Goal: Task Accomplishment & Management: Manage account settings

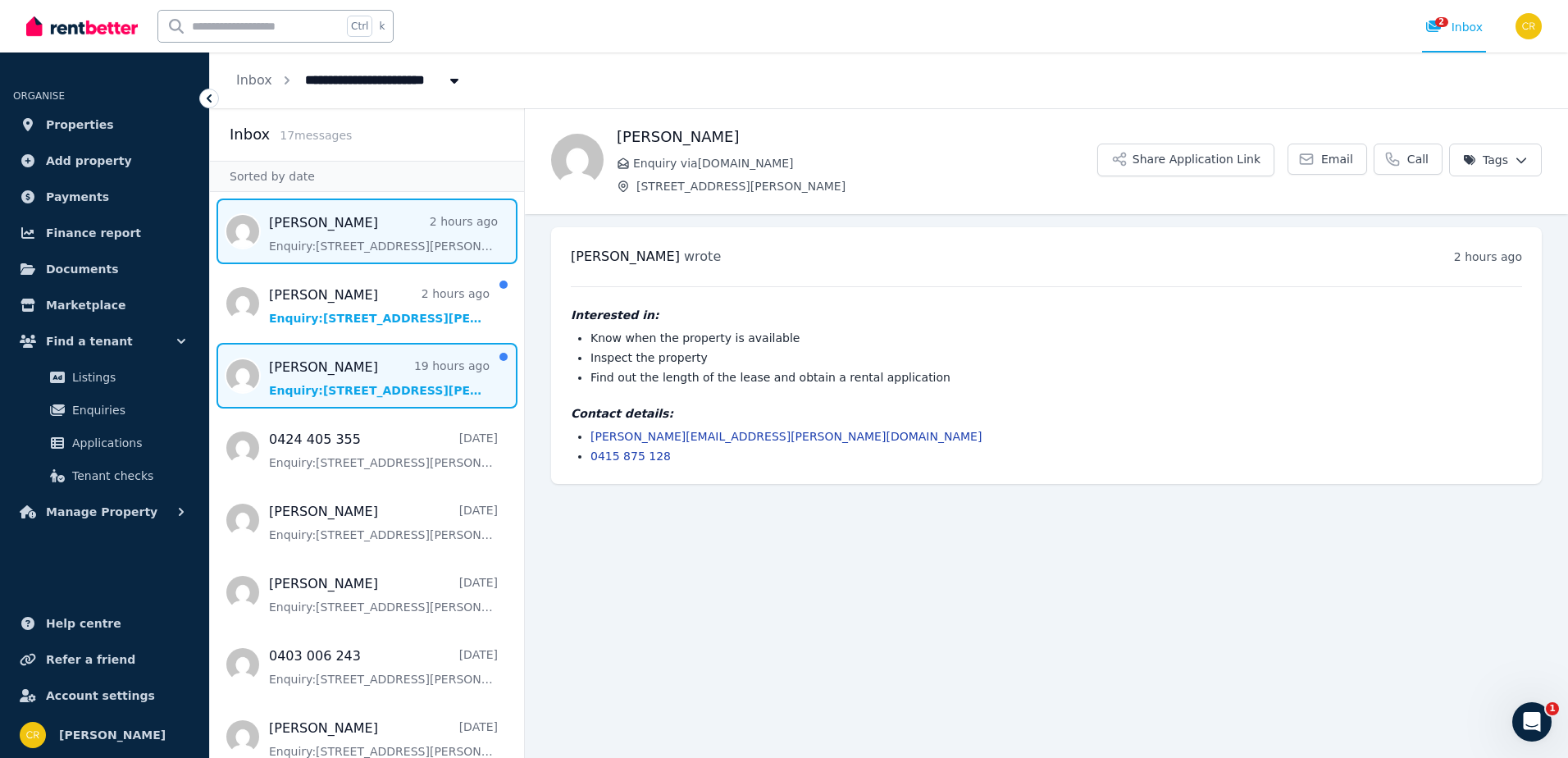
click at [309, 378] on span "Message list" at bounding box center [367, 375] width 314 height 65
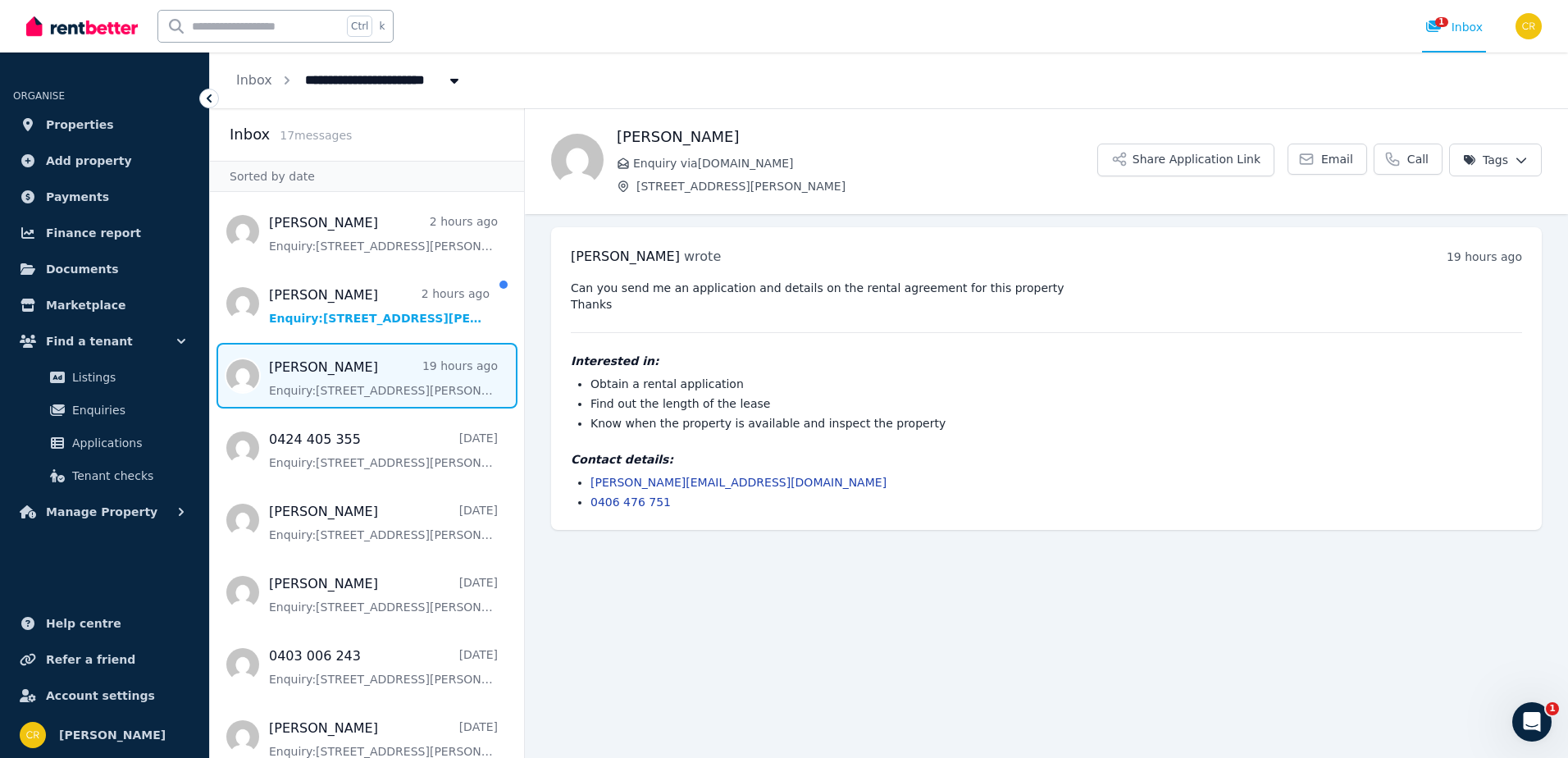
click at [486, 88] on div "**********" at bounding box center [888, 80] width 1358 height 55
click at [242, 85] on link "Inbox" at bounding box center [254, 79] width 36 height 15
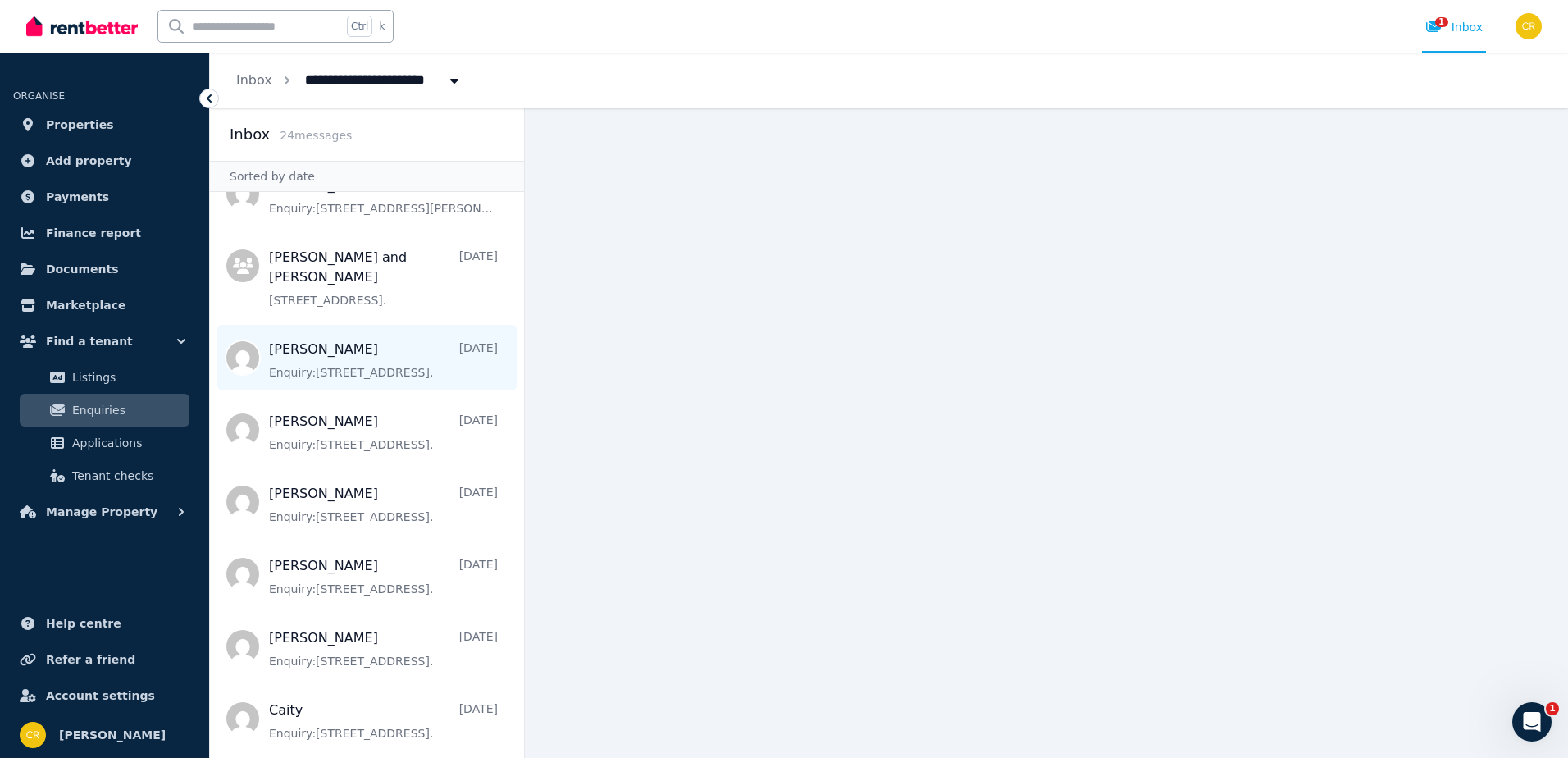
scroll to position [1262, 0]
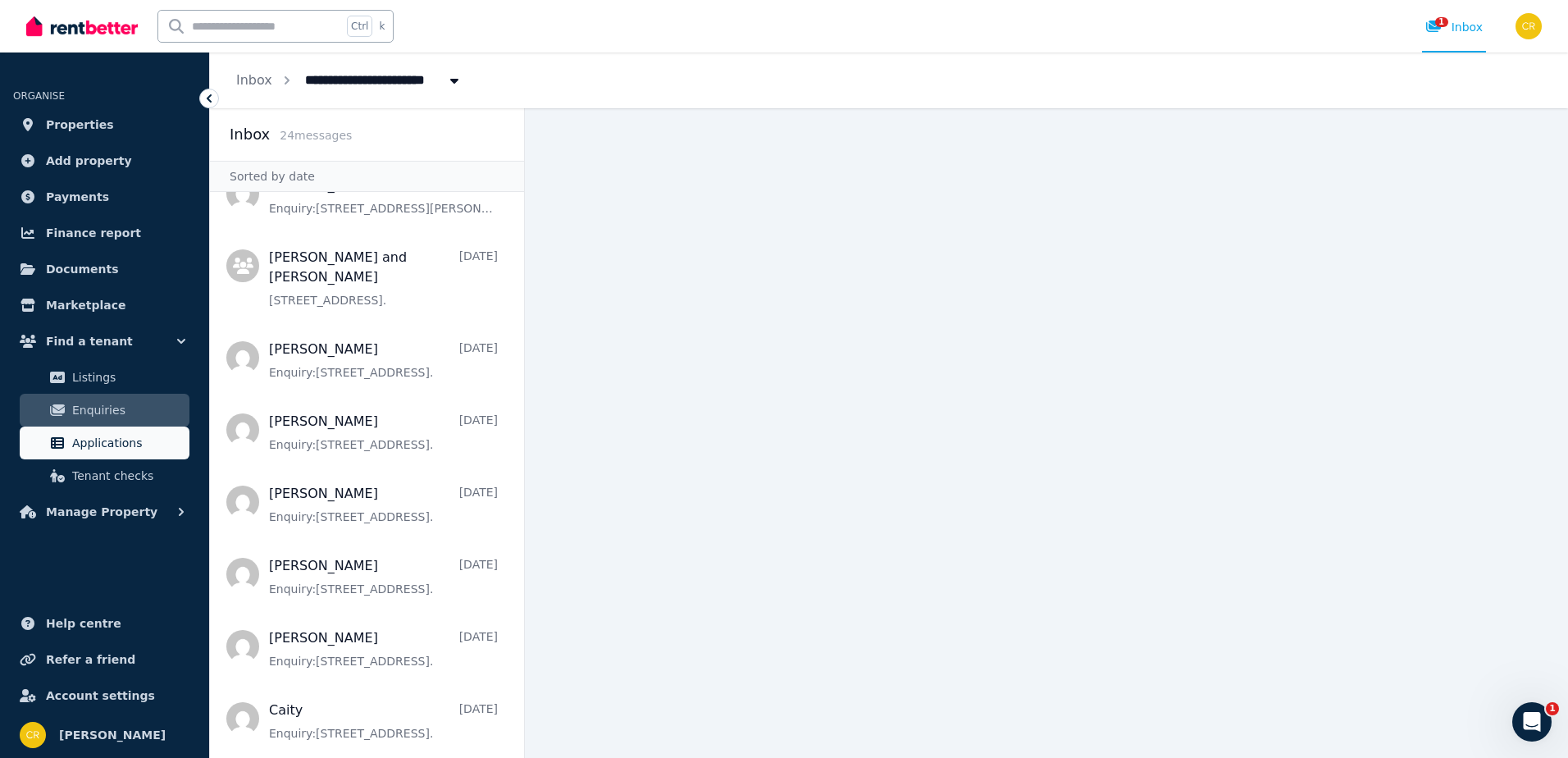
click at [118, 442] on span "Applications" at bounding box center [128, 443] width 111 height 20
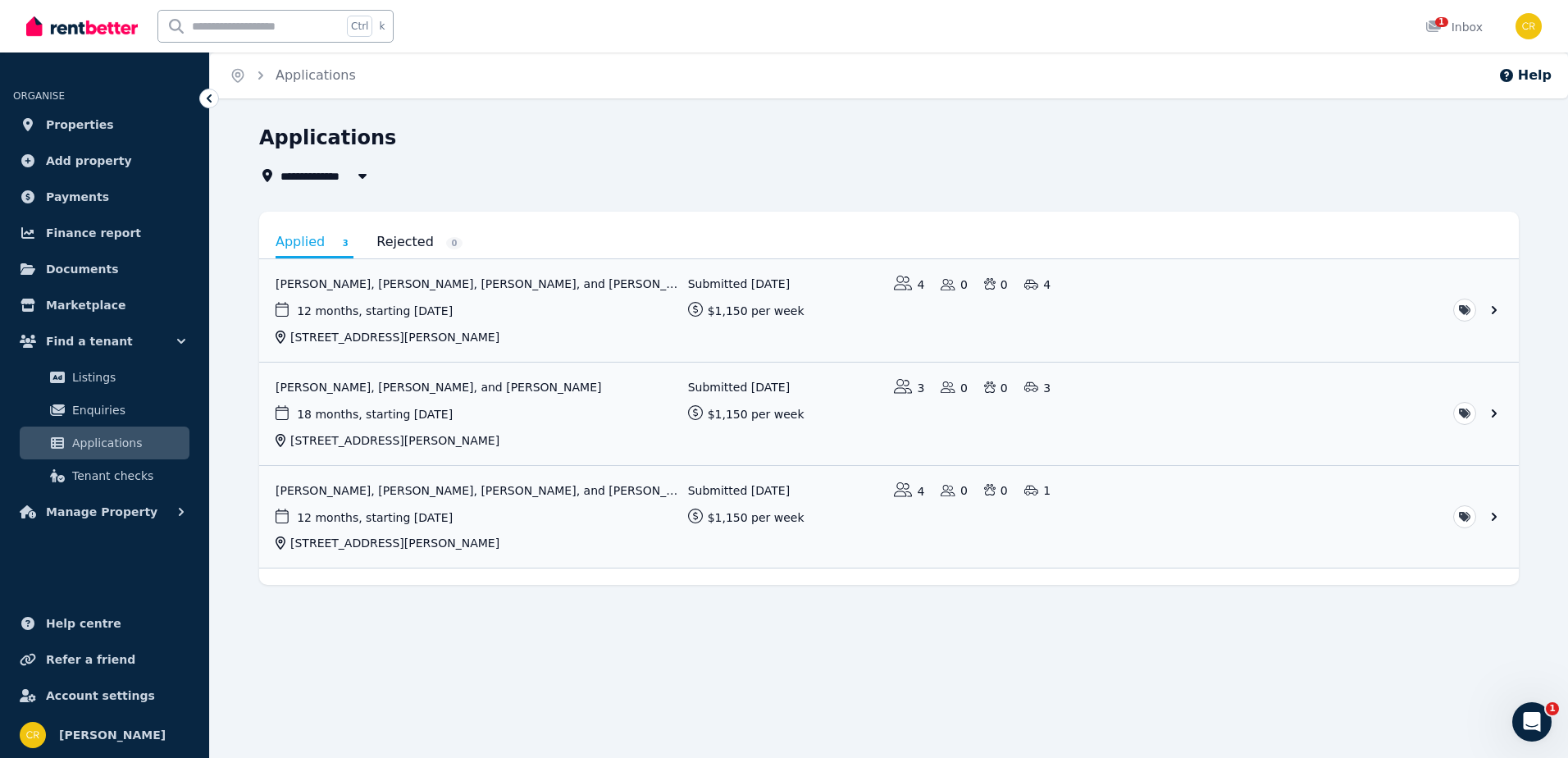
click at [944, 713] on div "**********" at bounding box center [784, 379] width 1568 height 758
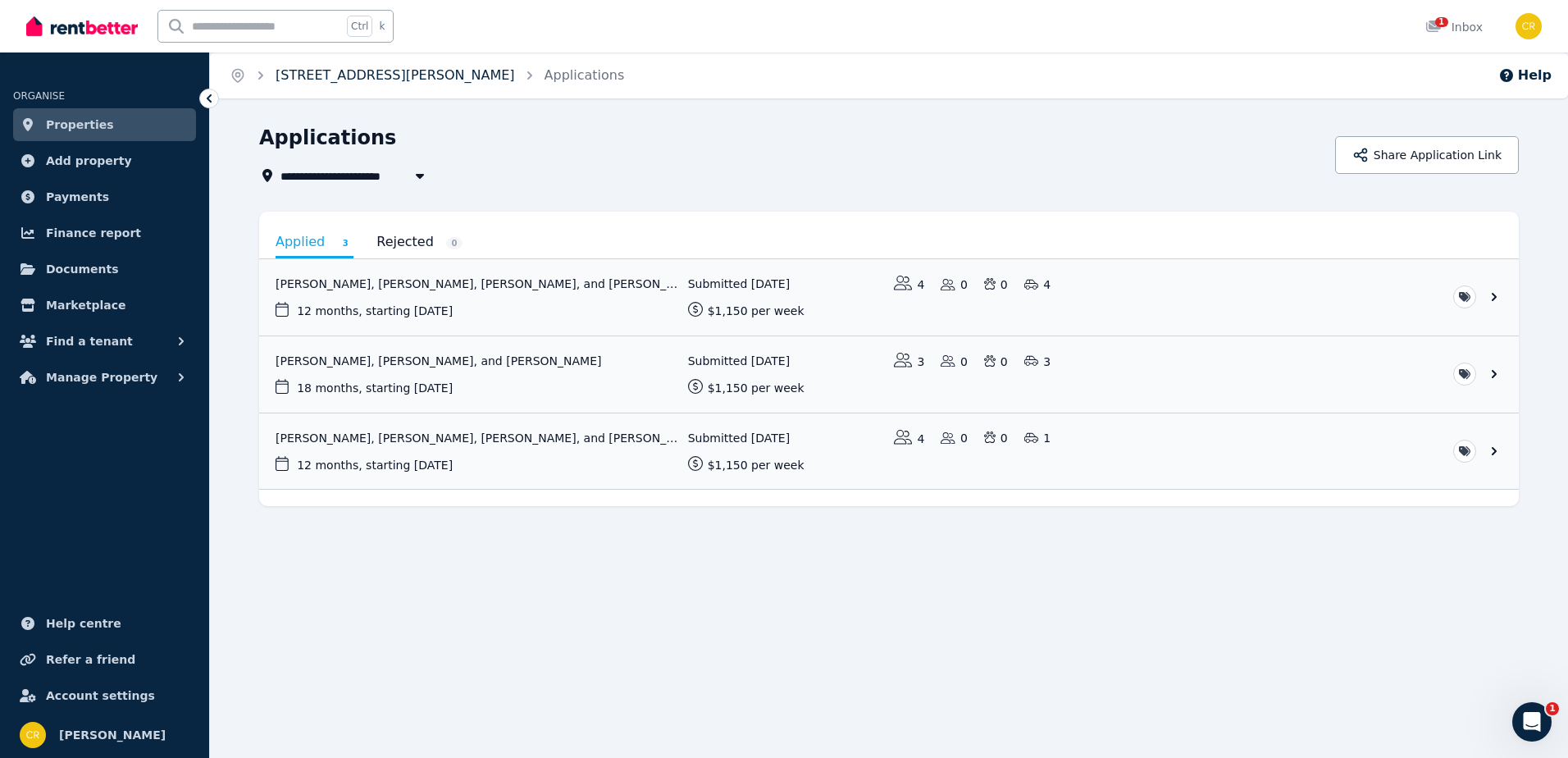
click at [319, 80] on link "[STREET_ADDRESS][PERSON_NAME]" at bounding box center [396, 74] width 239 height 15
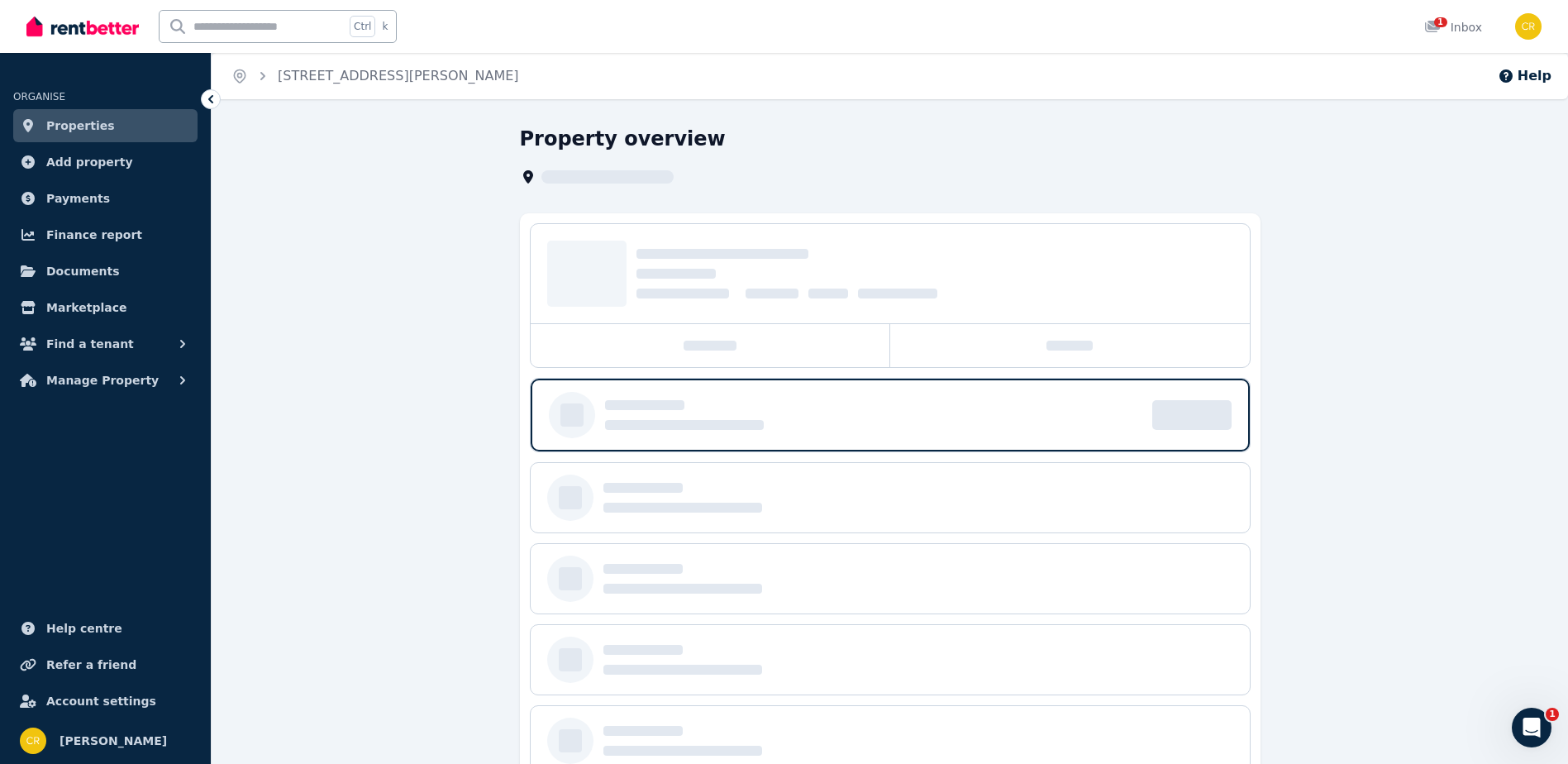
click at [321, 81] on link "[STREET_ADDRESS][PERSON_NAME]" at bounding box center [399, 75] width 241 height 15
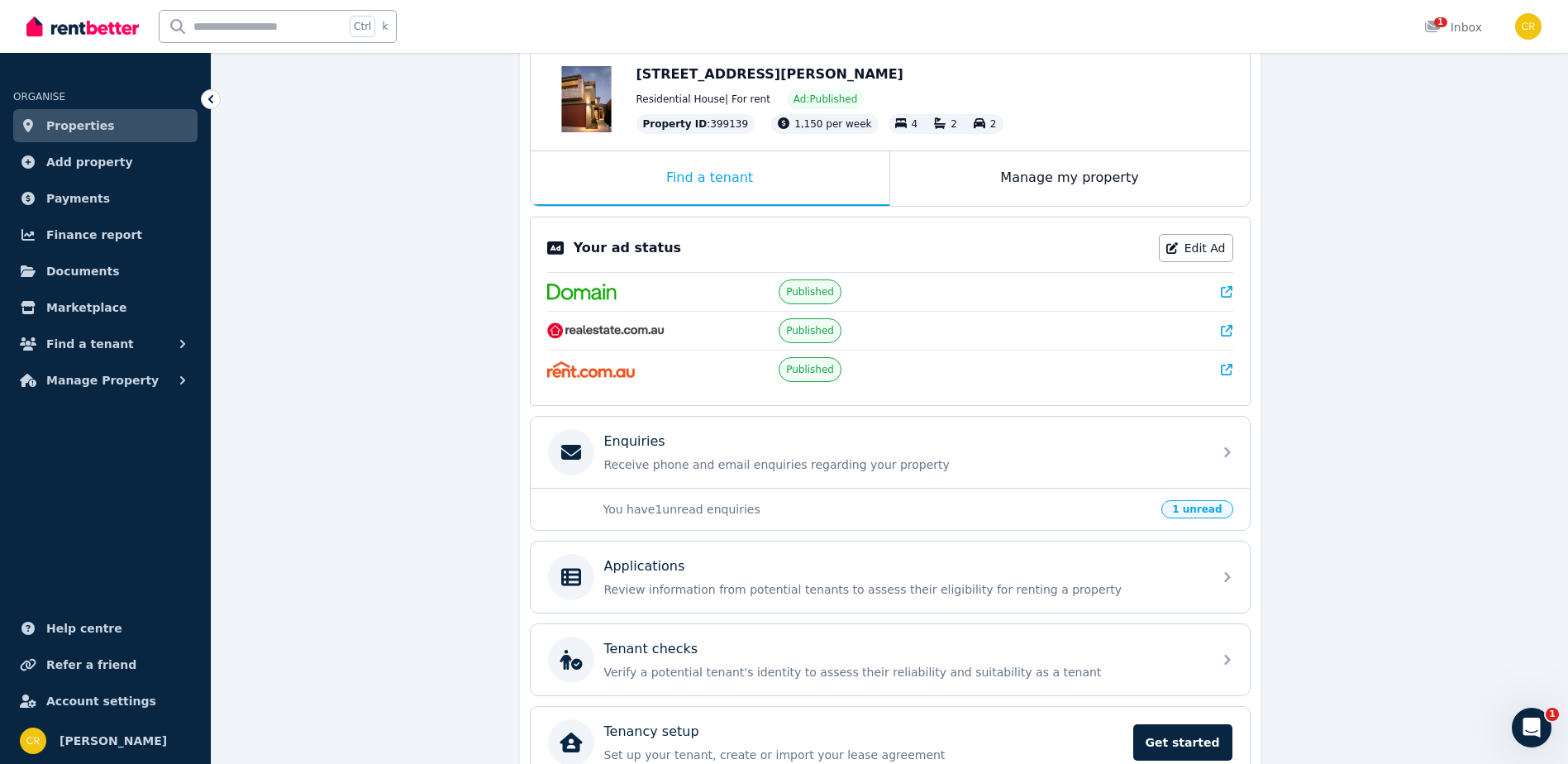
scroll to position [264, 0]
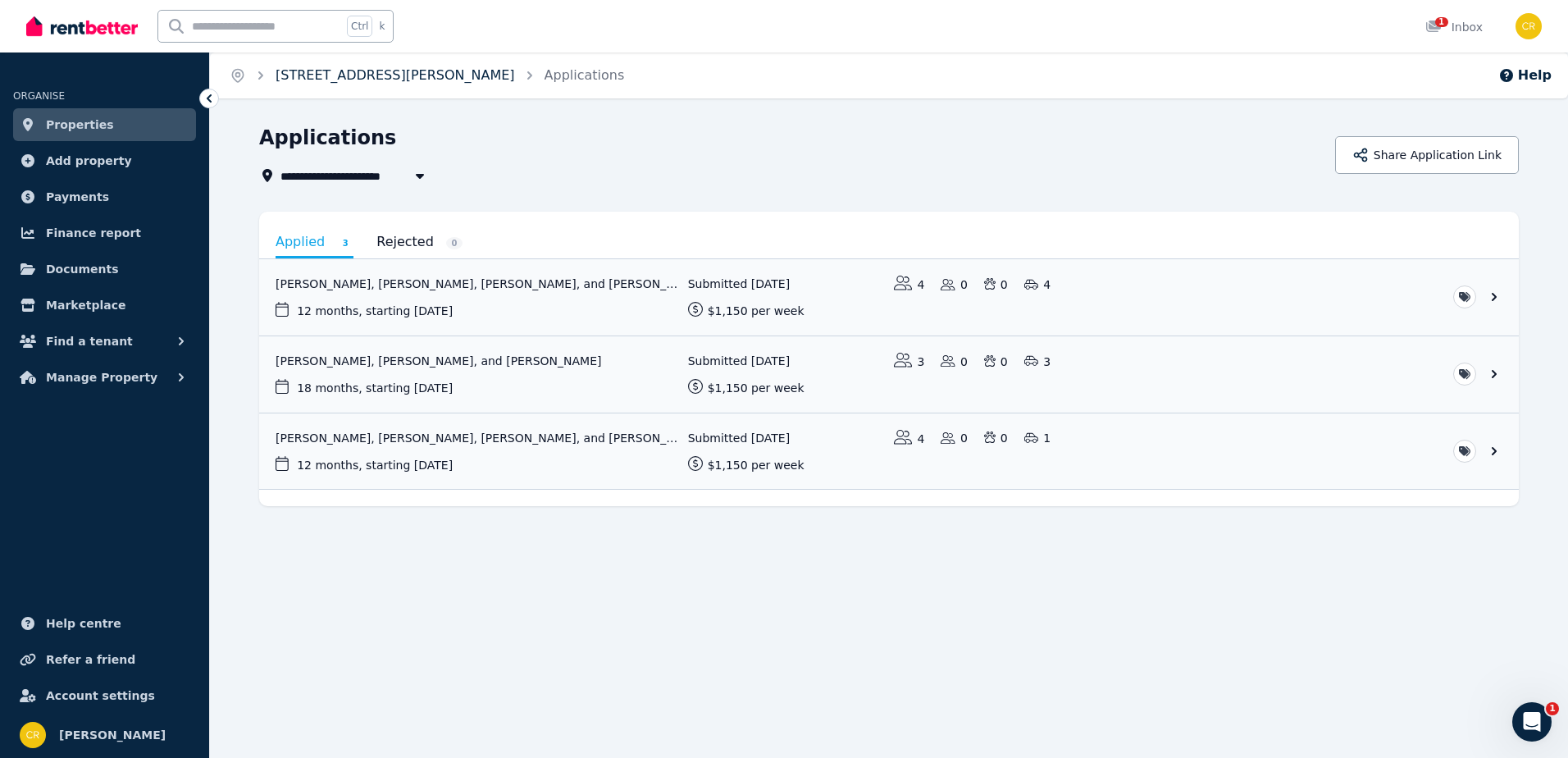
click at [310, 78] on link "[STREET_ADDRESS][PERSON_NAME]" at bounding box center [396, 74] width 239 height 15
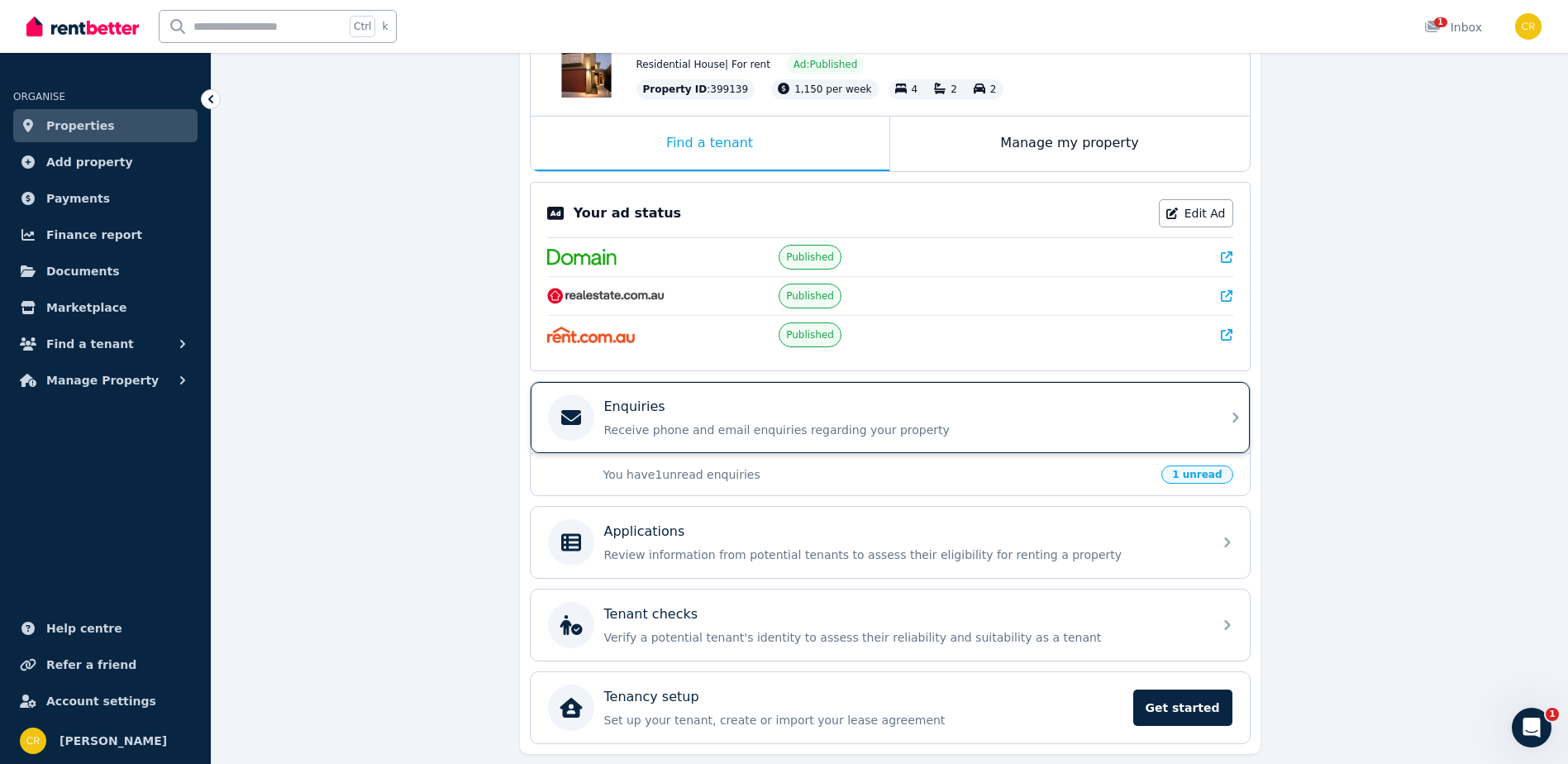
scroll to position [264, 0]
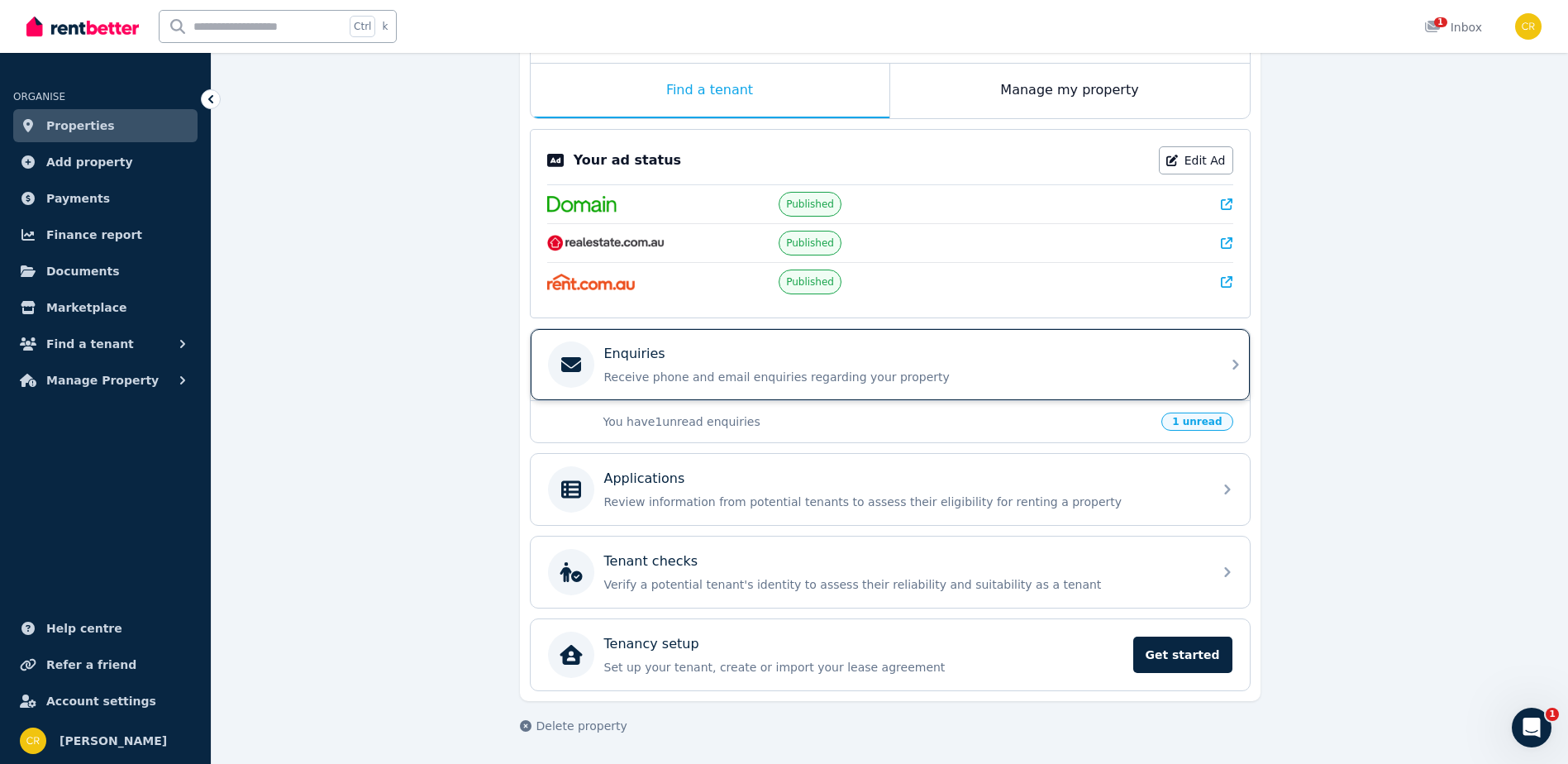
click at [603, 355] on div "Enquiries Receive phone and email enquiries regarding your property" at bounding box center [875, 364] width 654 height 46
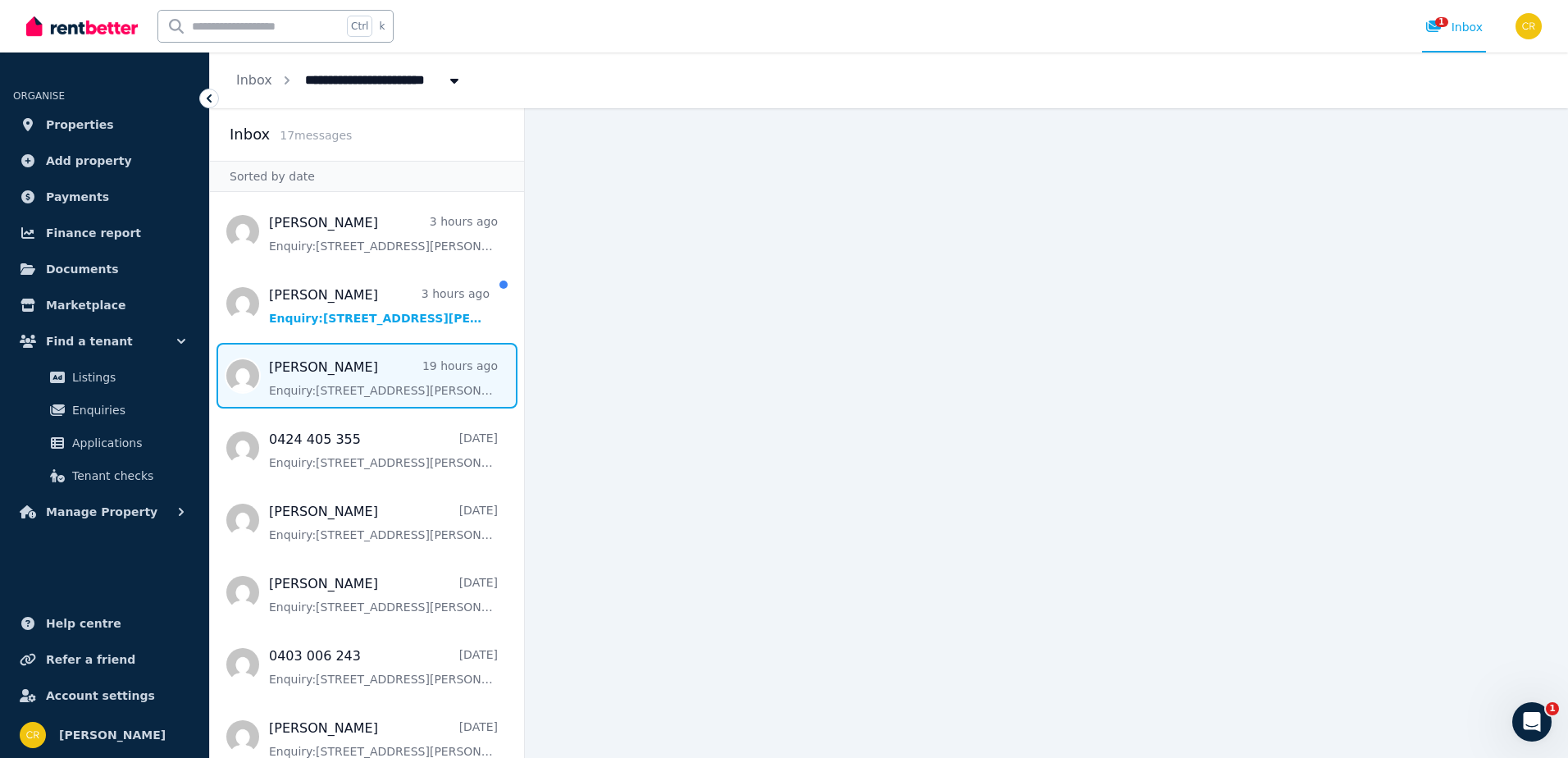
click at [444, 394] on span "Message list" at bounding box center [367, 375] width 314 height 65
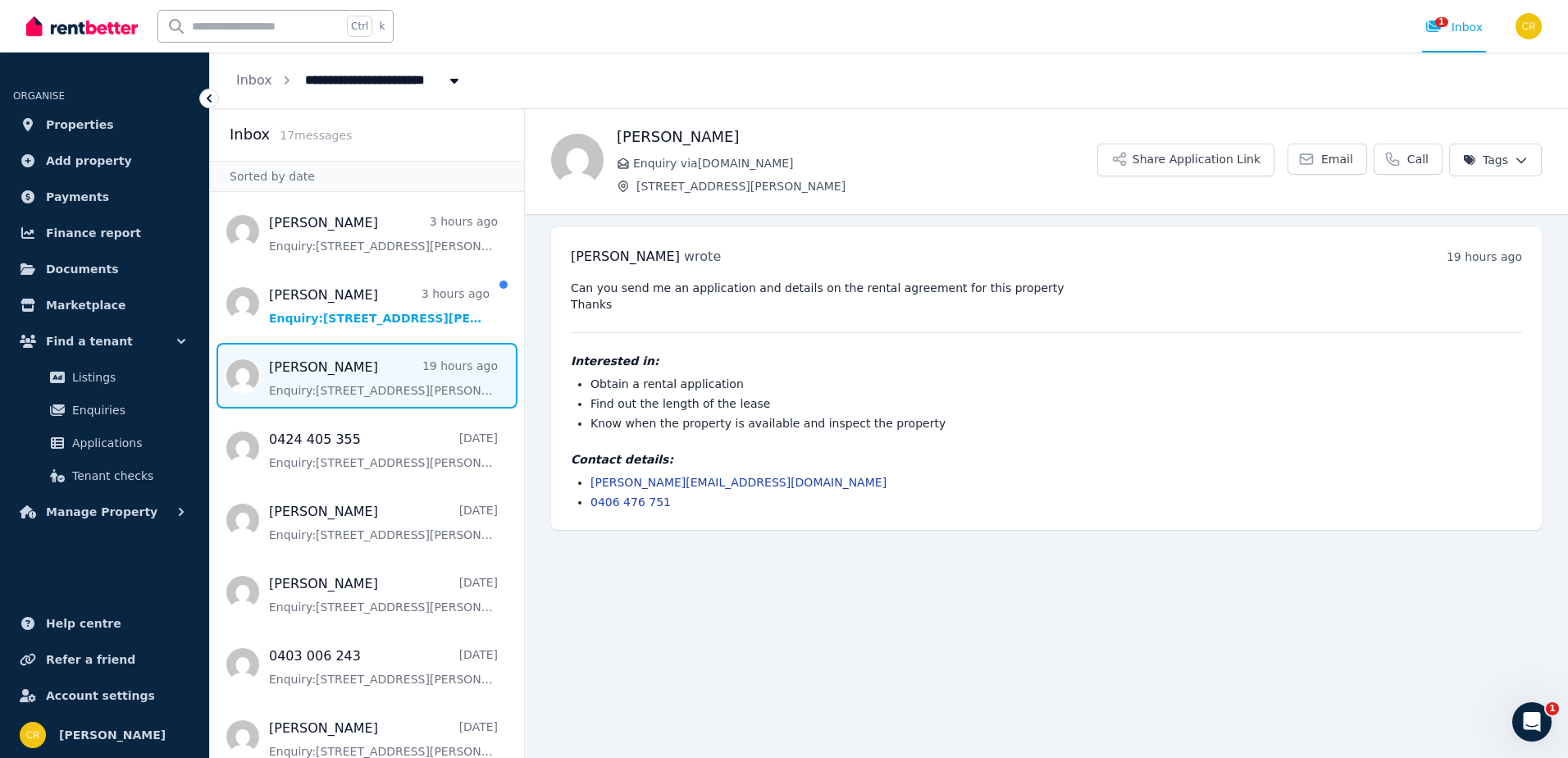
click at [1009, 453] on h4 "Contact details:" at bounding box center [1047, 459] width 952 height 16
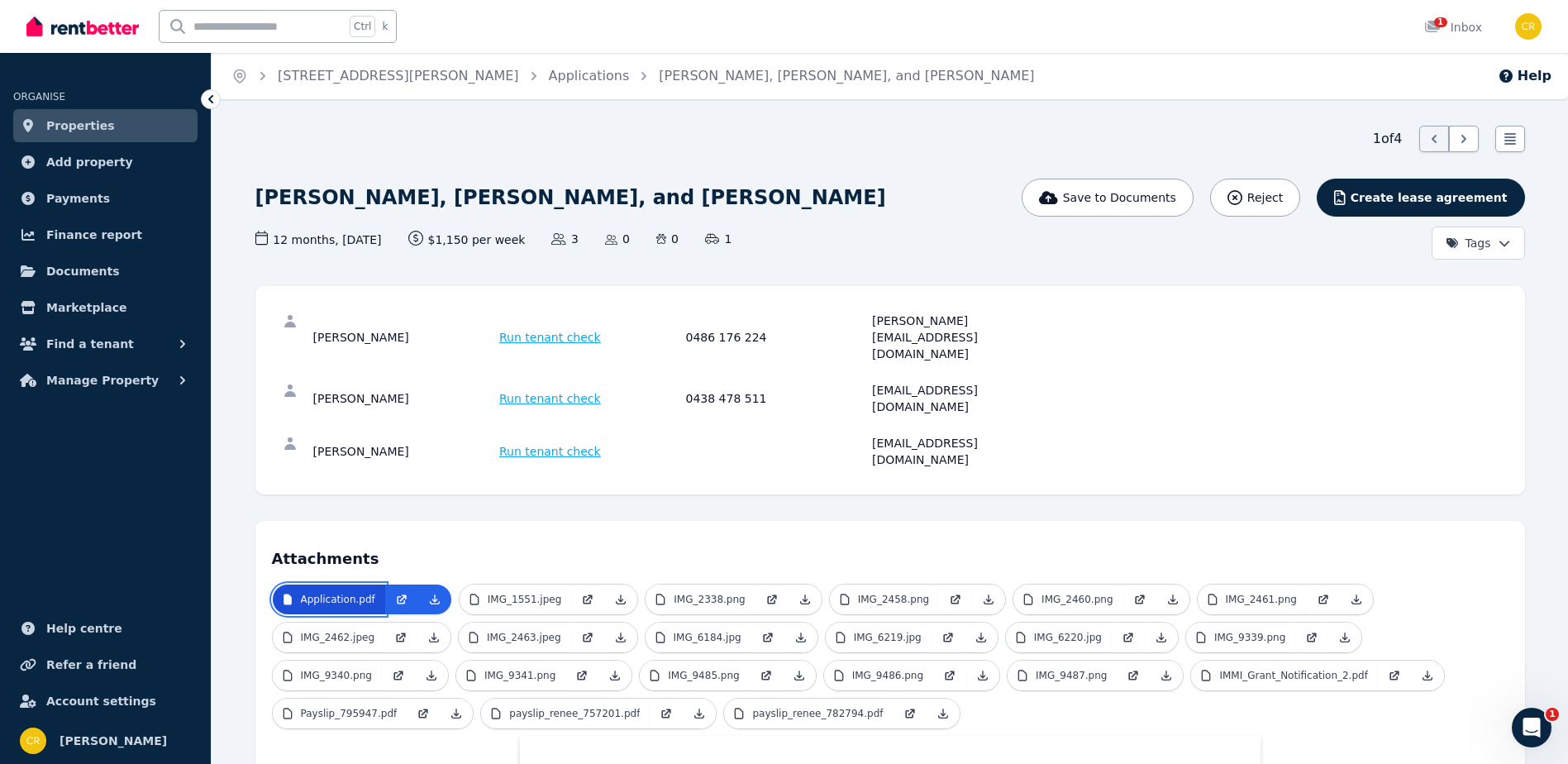
click at [359, 593] on p "Application.pdf" at bounding box center [338, 599] width 75 height 13
click at [513, 584] on link "IMG_1551.jpeg" at bounding box center [516, 598] width 113 height 30
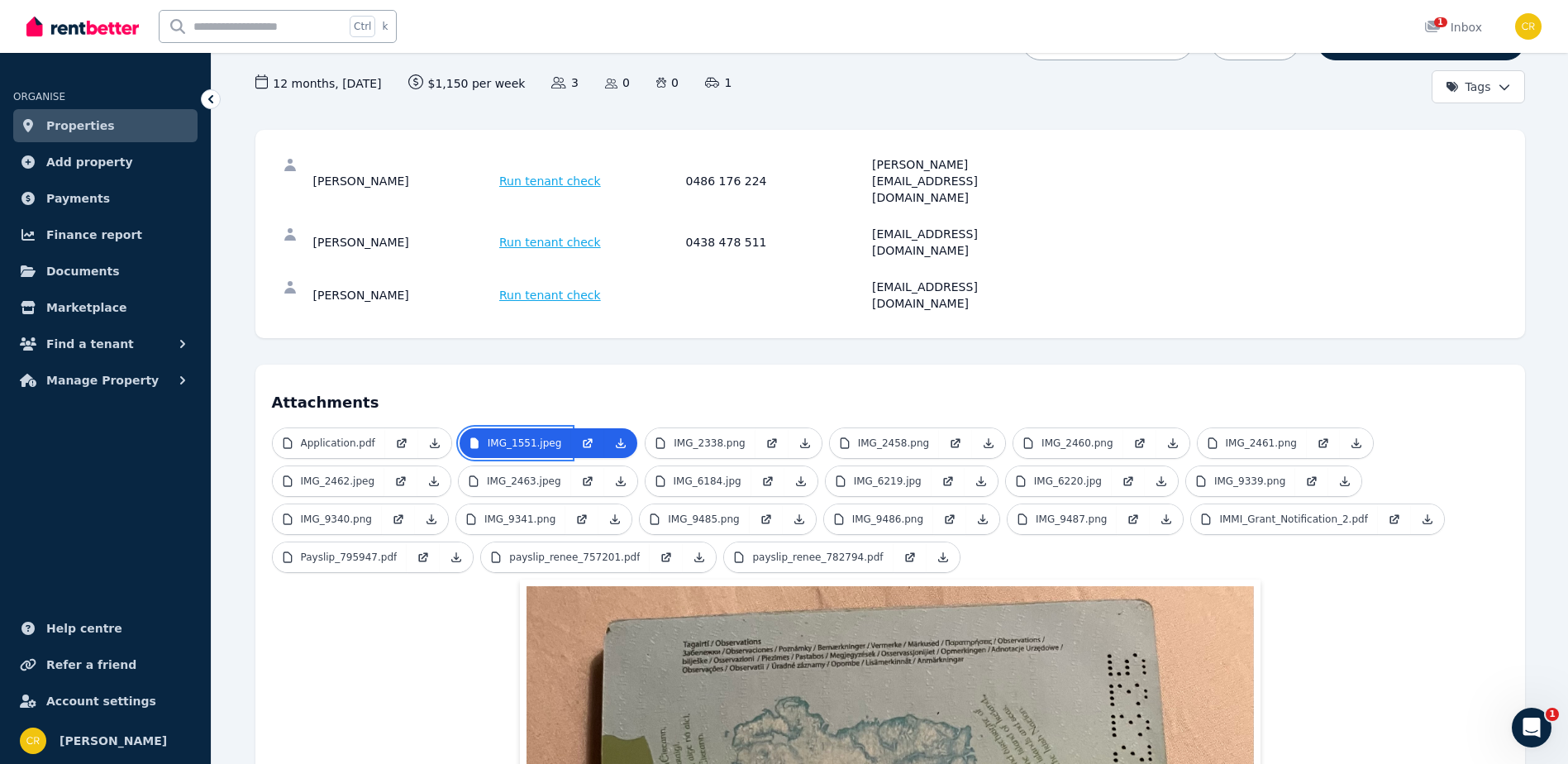
scroll to position [83, 0]
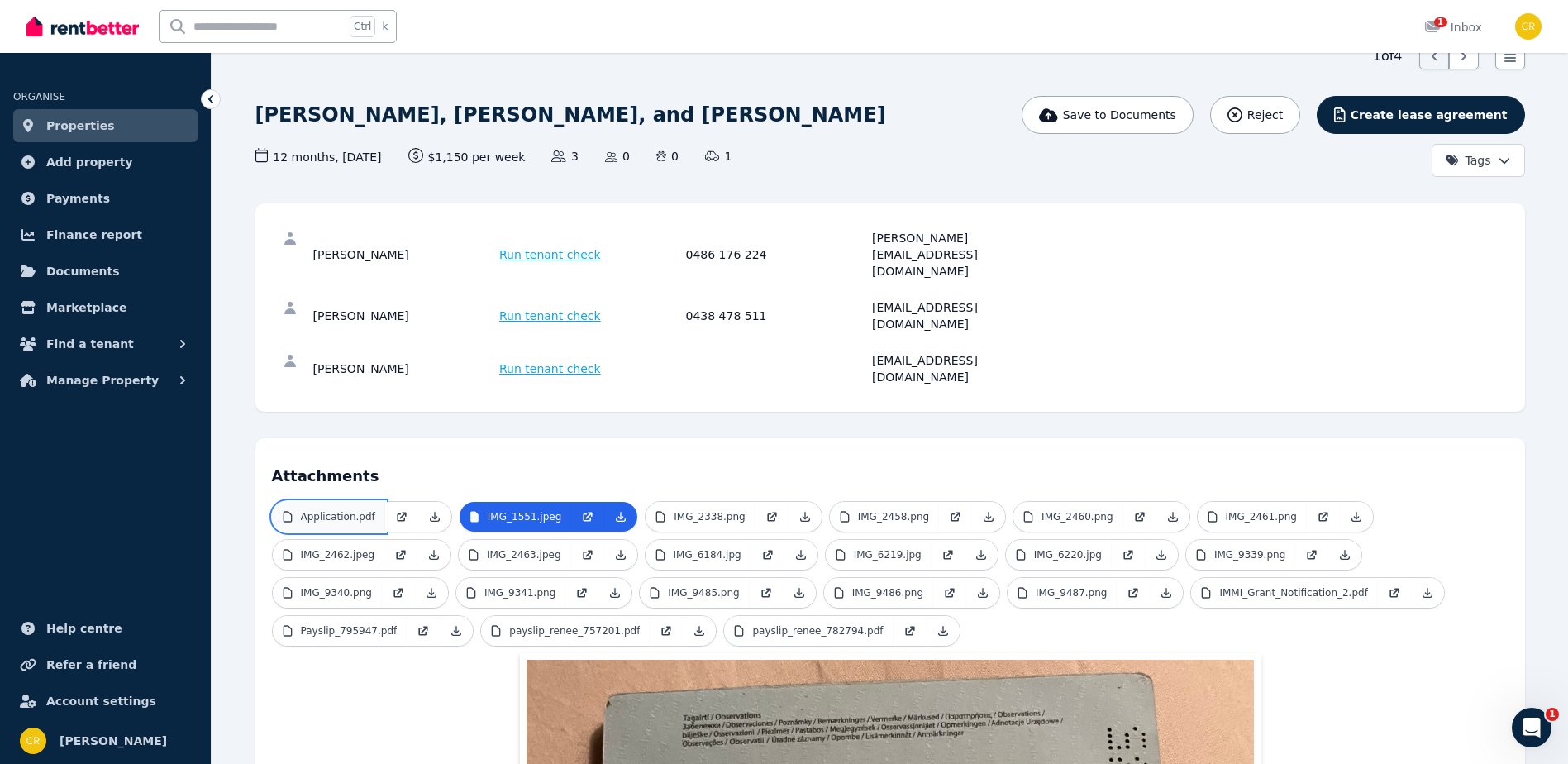
click at [332, 510] on p "Application.pdf" at bounding box center [338, 517] width 75 height 13
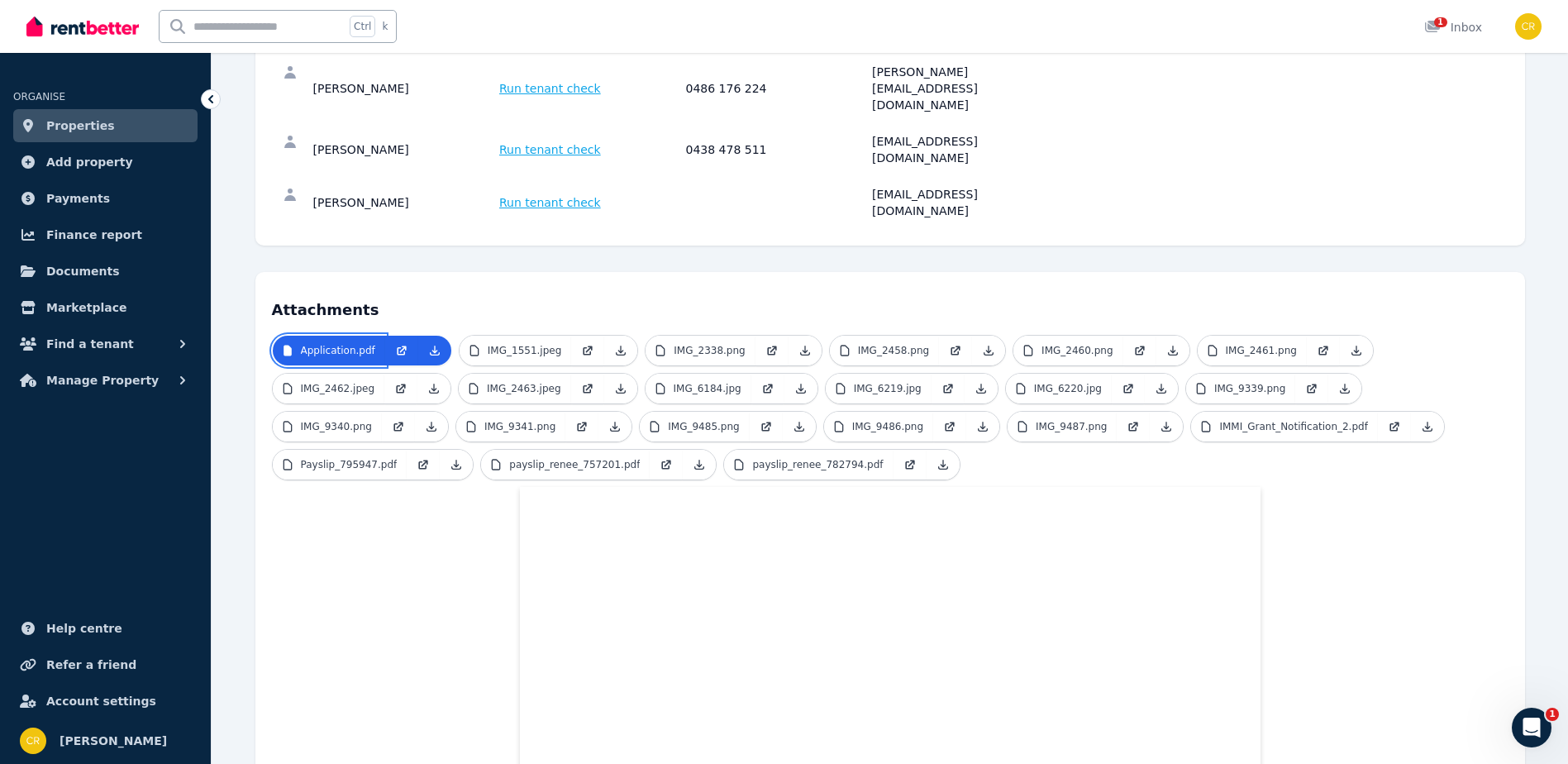
scroll to position [248, 0]
click at [674, 345] on p "IMG_2338.png" at bounding box center [709, 351] width 71 height 13
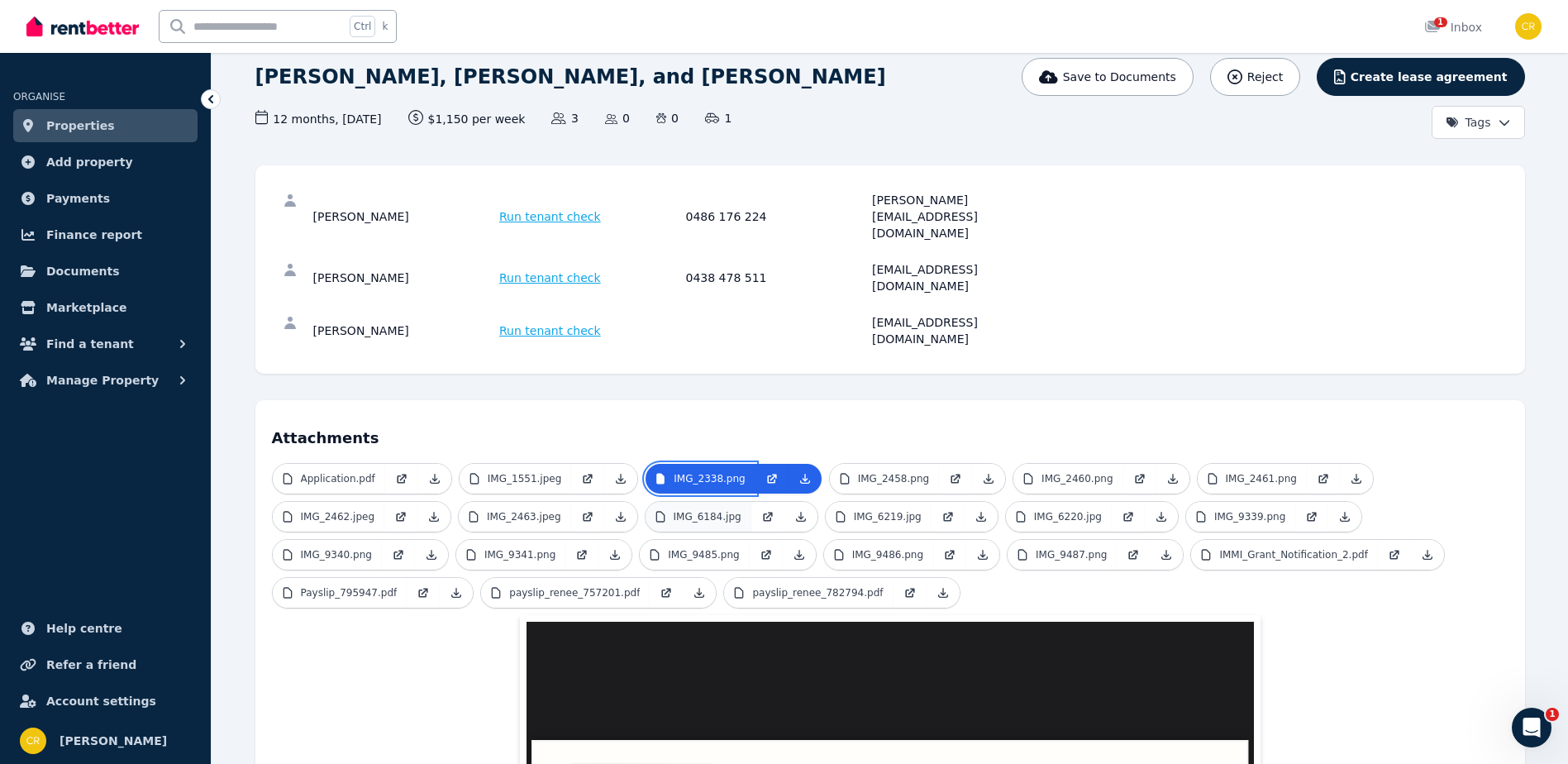
scroll to position [83, 0]
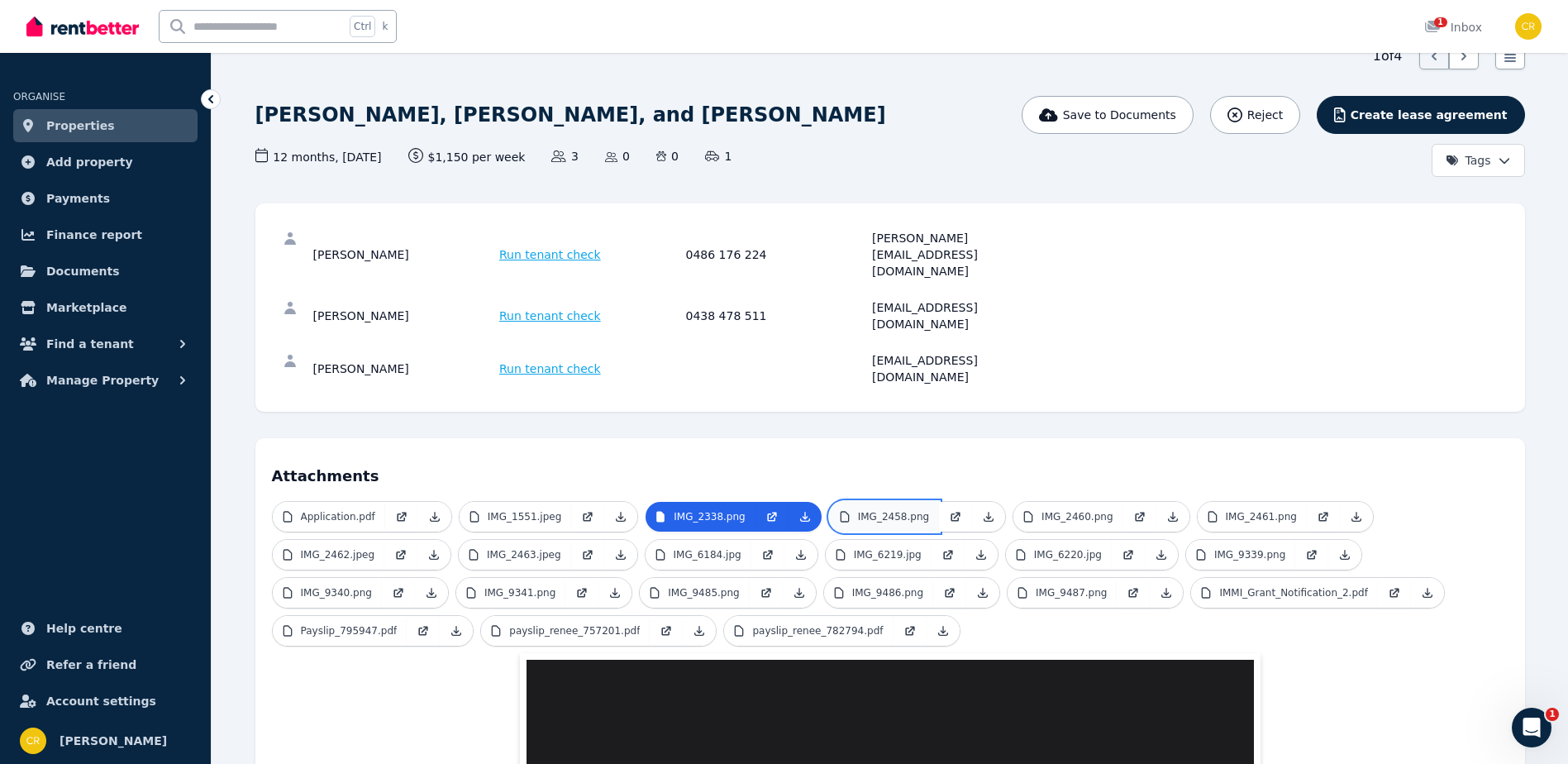
click at [858, 510] on p "IMG_2458.png" at bounding box center [893, 517] width 71 height 13
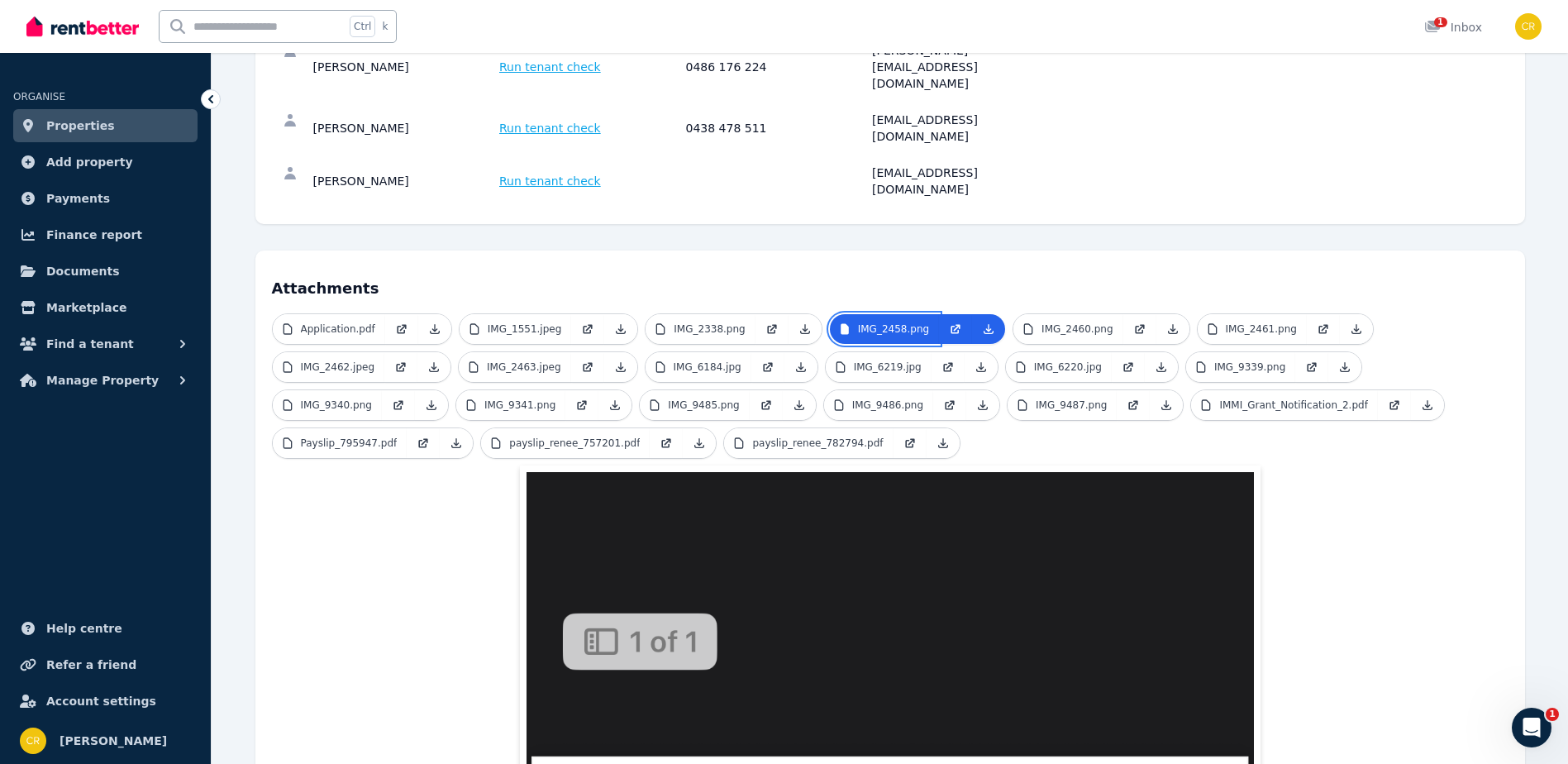
scroll to position [248, 0]
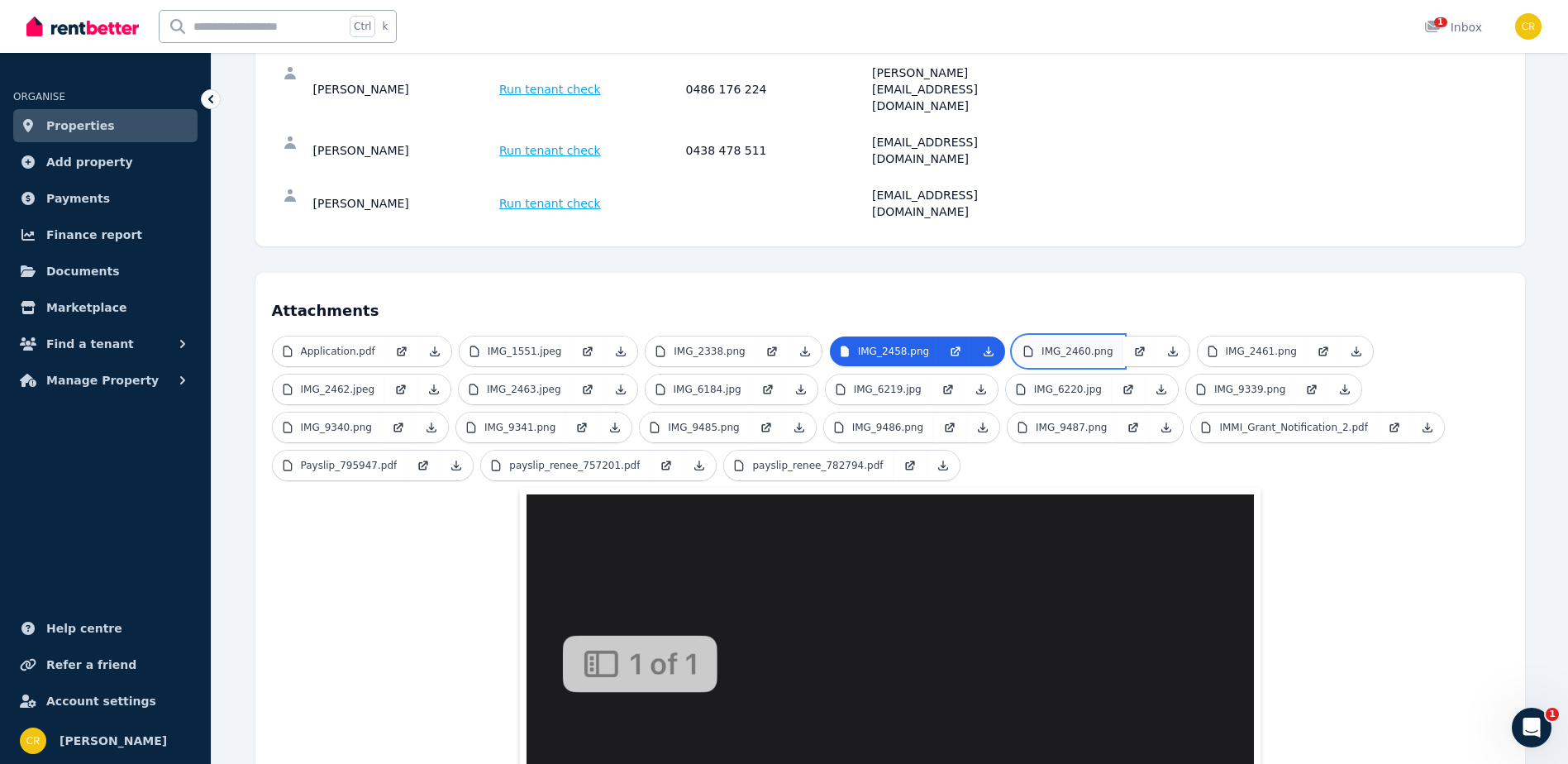
click at [1041, 345] on p "IMG_2460.png" at bounding box center [1077, 351] width 71 height 13
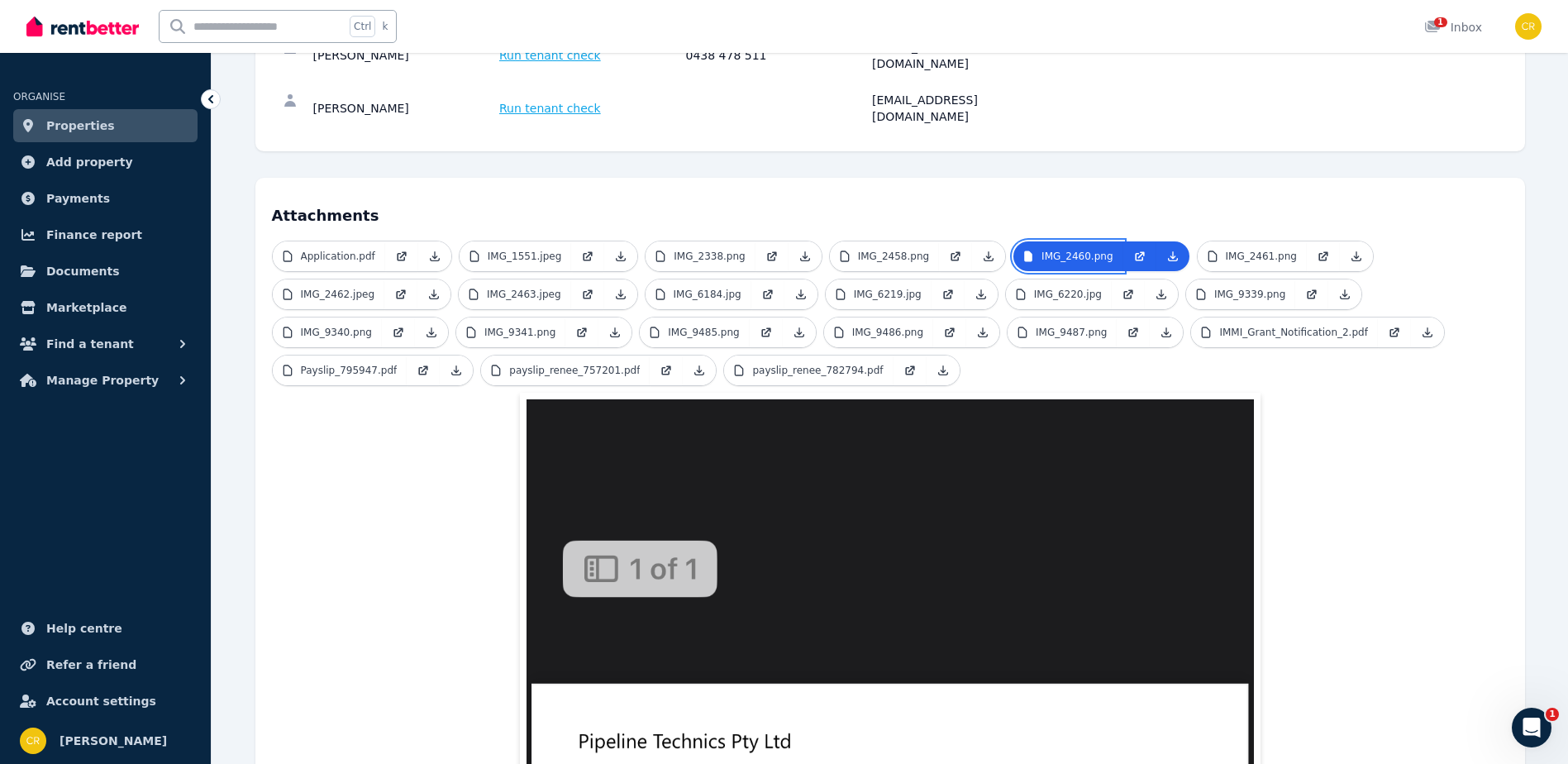
scroll to position [330, 0]
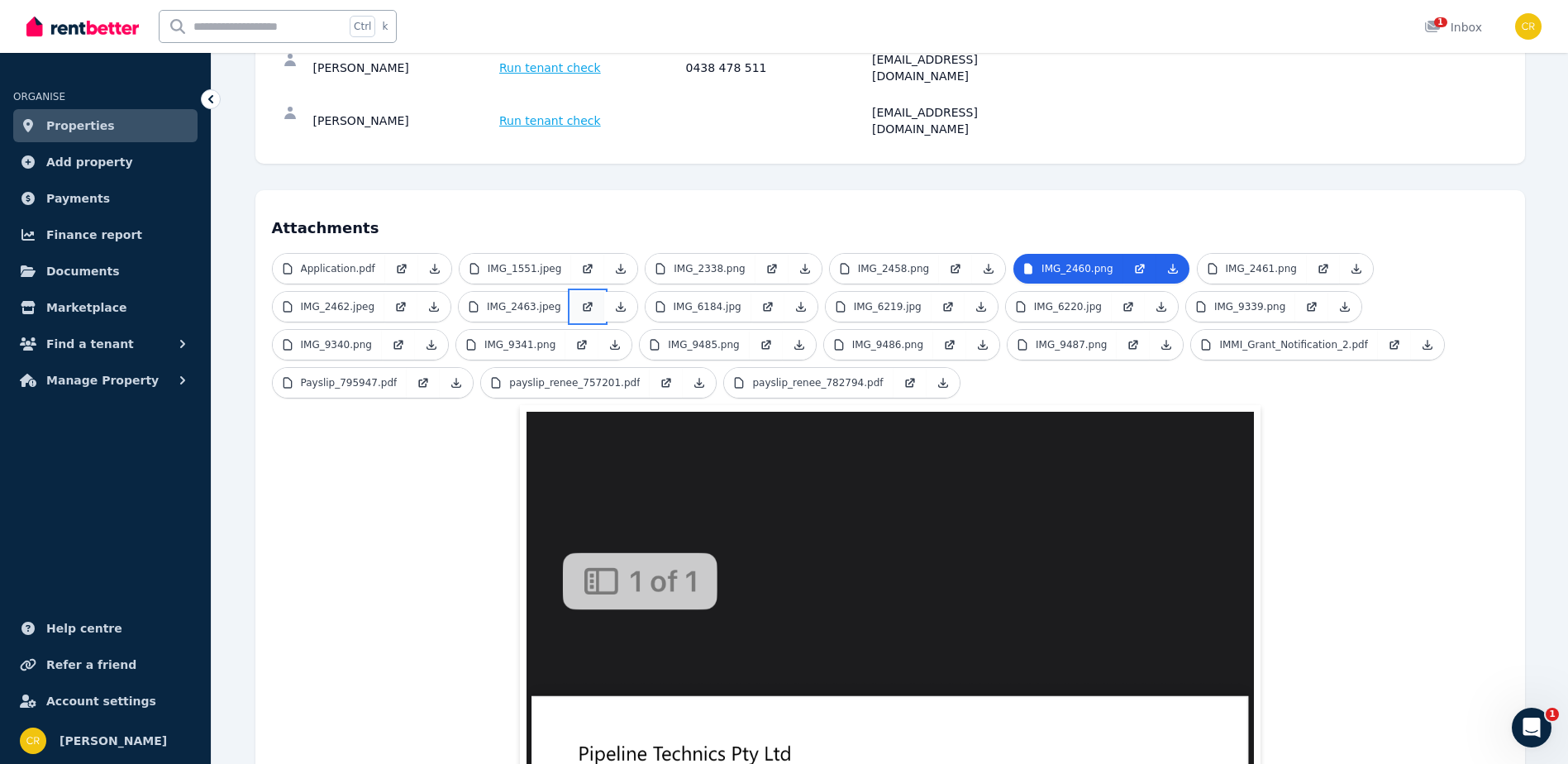
click at [581, 300] on icon at bounding box center [588, 306] width 14 height 13
click at [689, 300] on p "IMG_6184.jpg" at bounding box center [707, 306] width 68 height 13
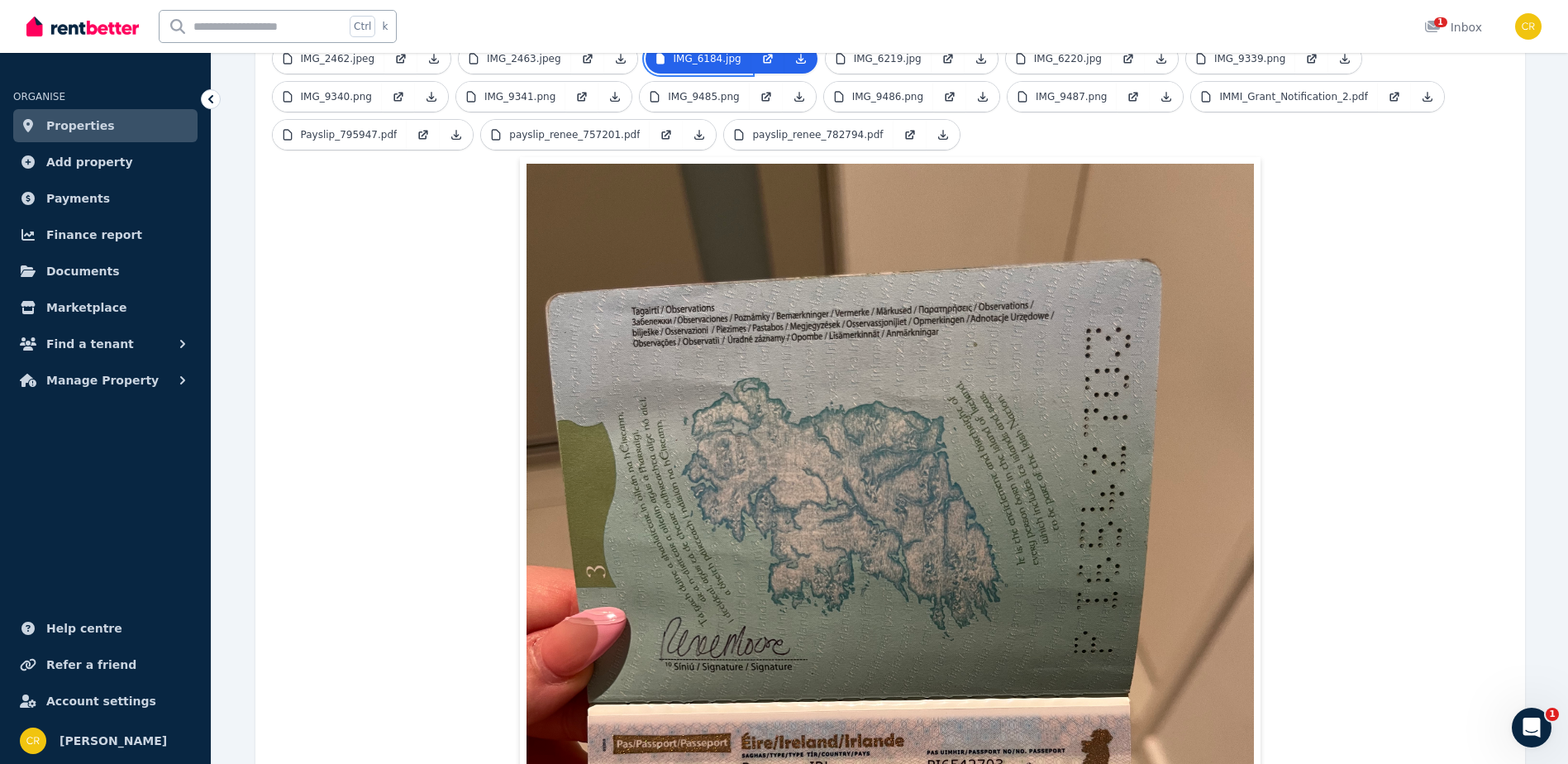
scroll to position [496, 0]
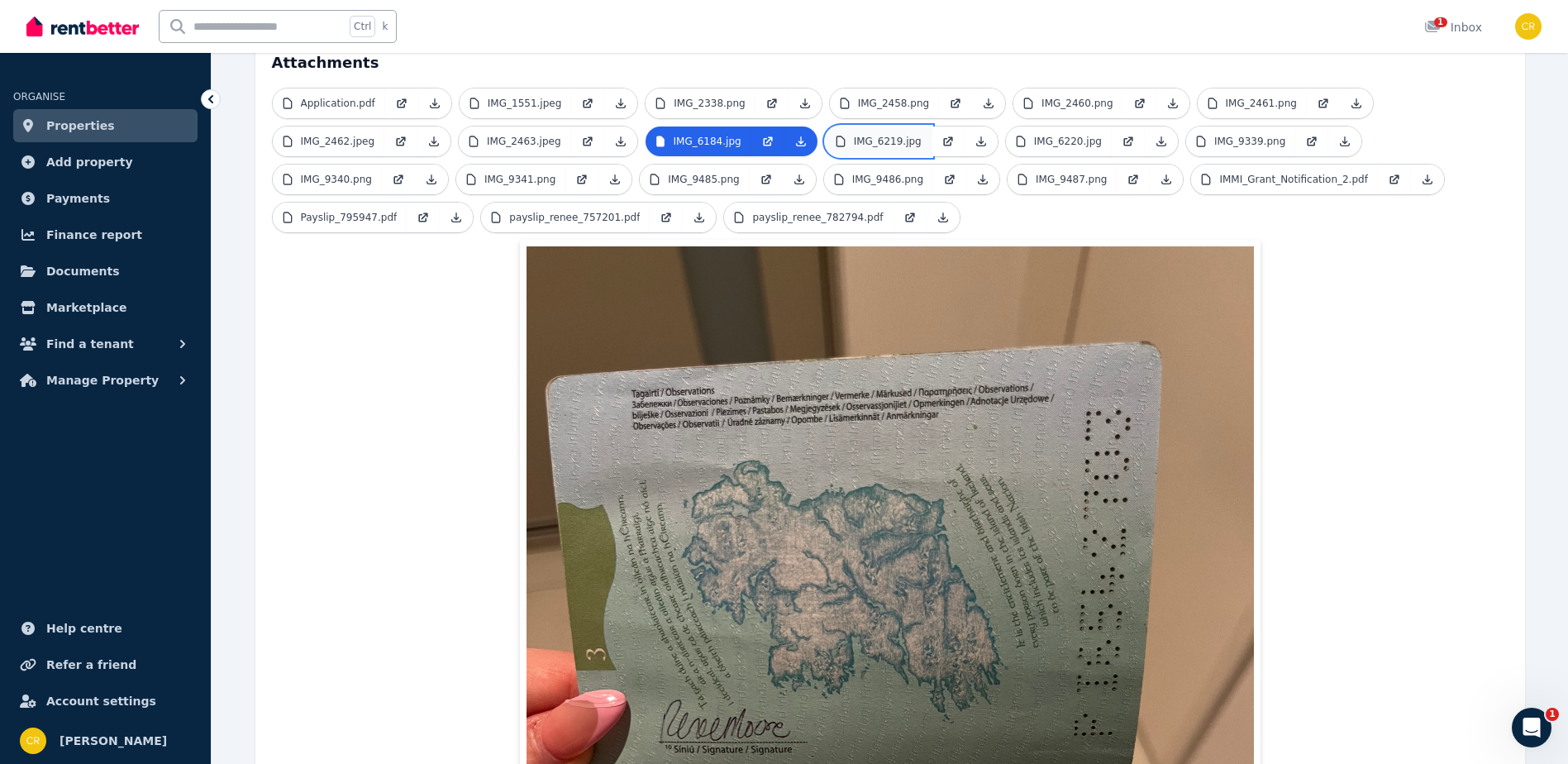
click at [903, 127] on link "IMG_6219.jpg" at bounding box center [879, 141] width 106 height 30
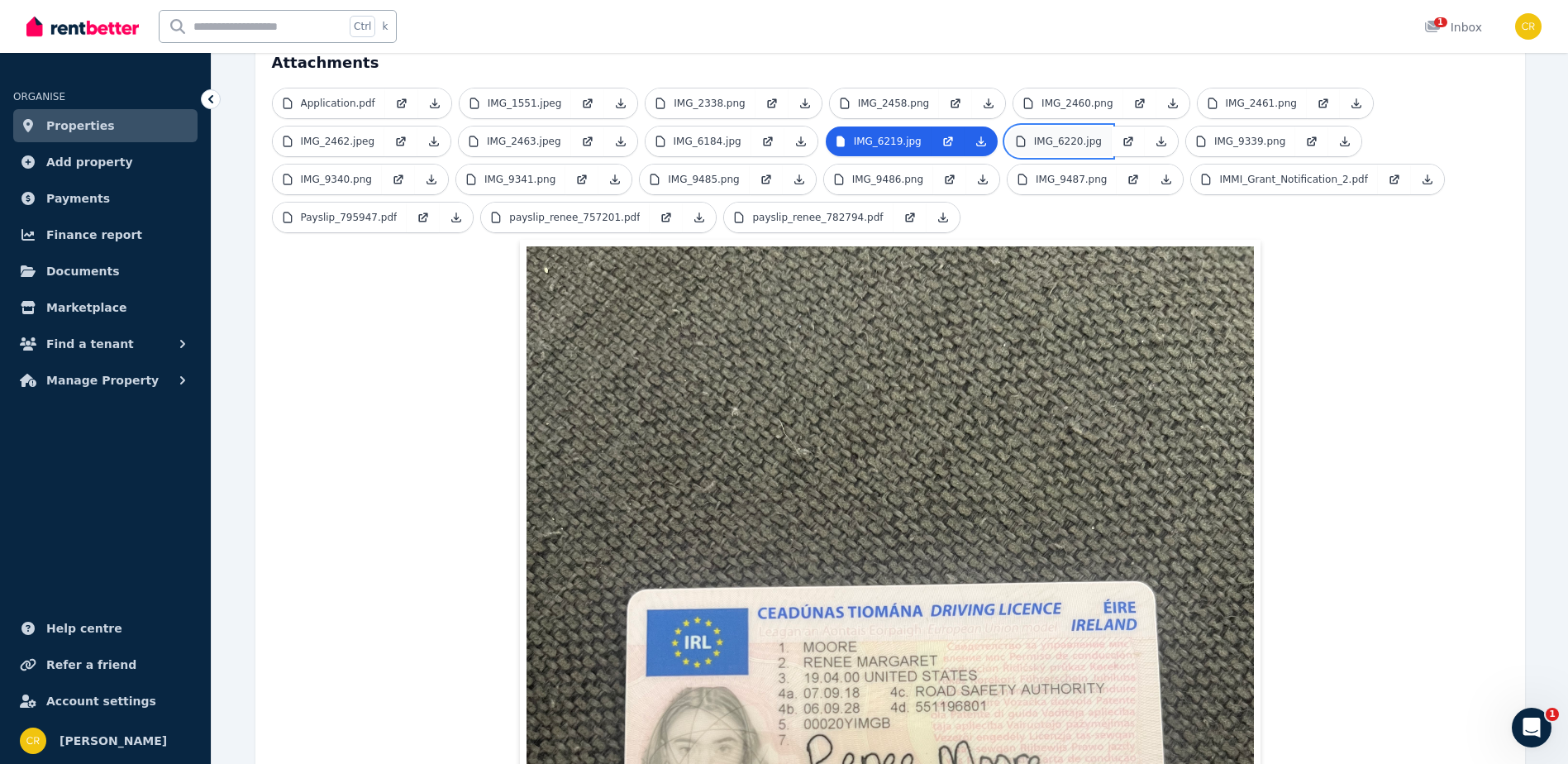
click at [1063, 135] on p "IMG_6220.jpg" at bounding box center [1068, 141] width 68 height 13
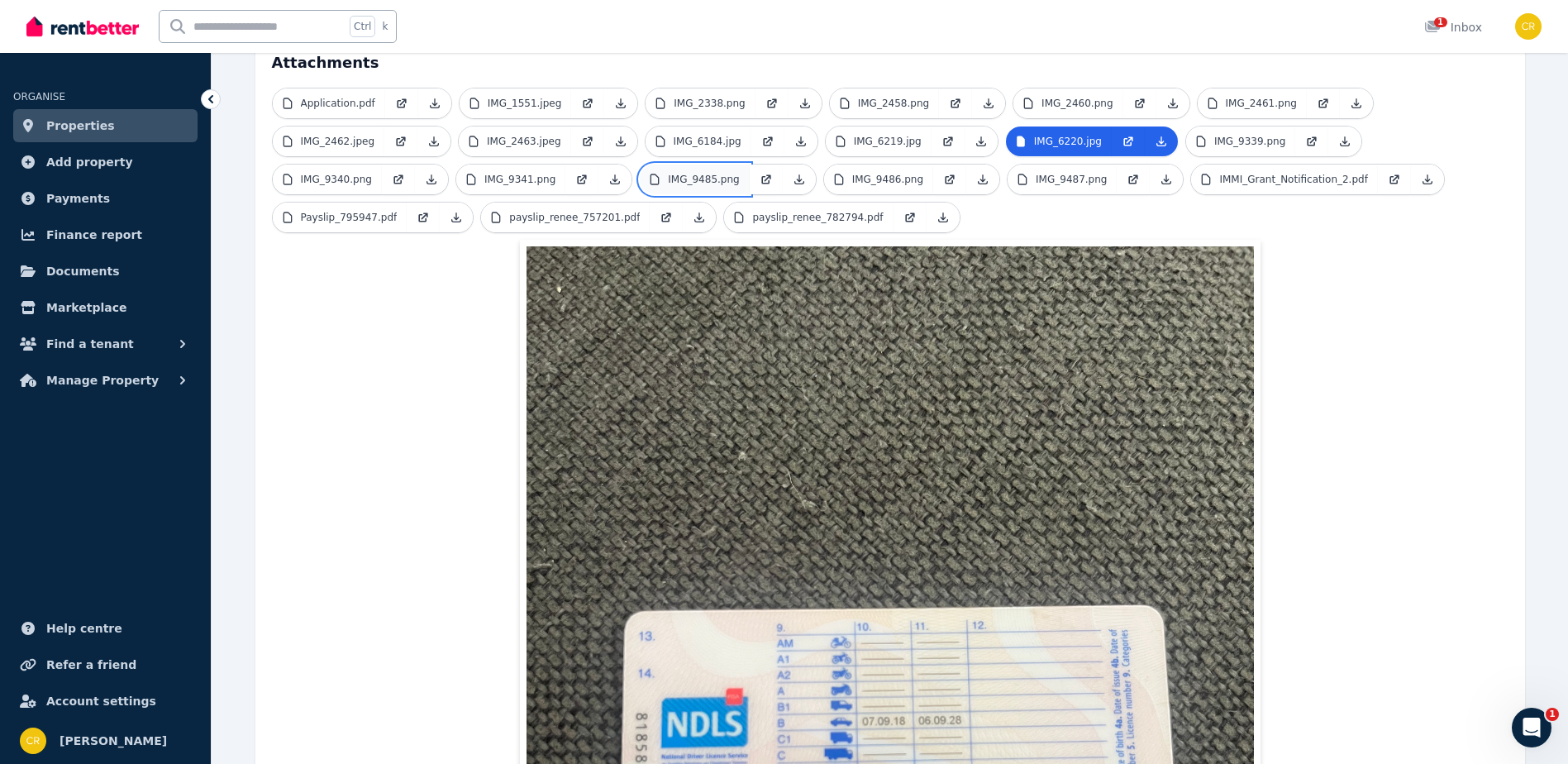
click at [668, 173] on p "IMG_9485.png" at bounding box center [703, 179] width 71 height 13
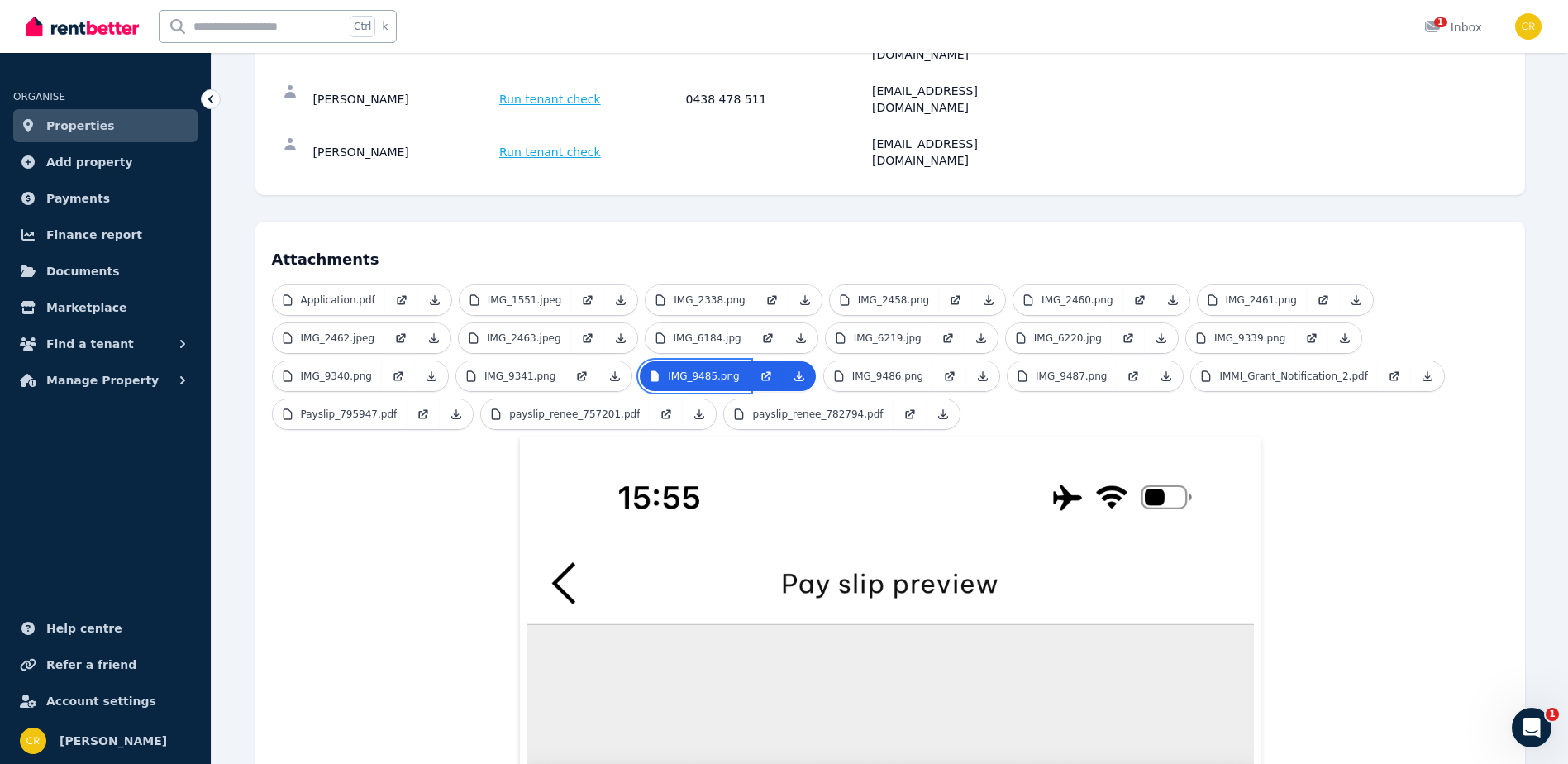
scroll to position [0, 0]
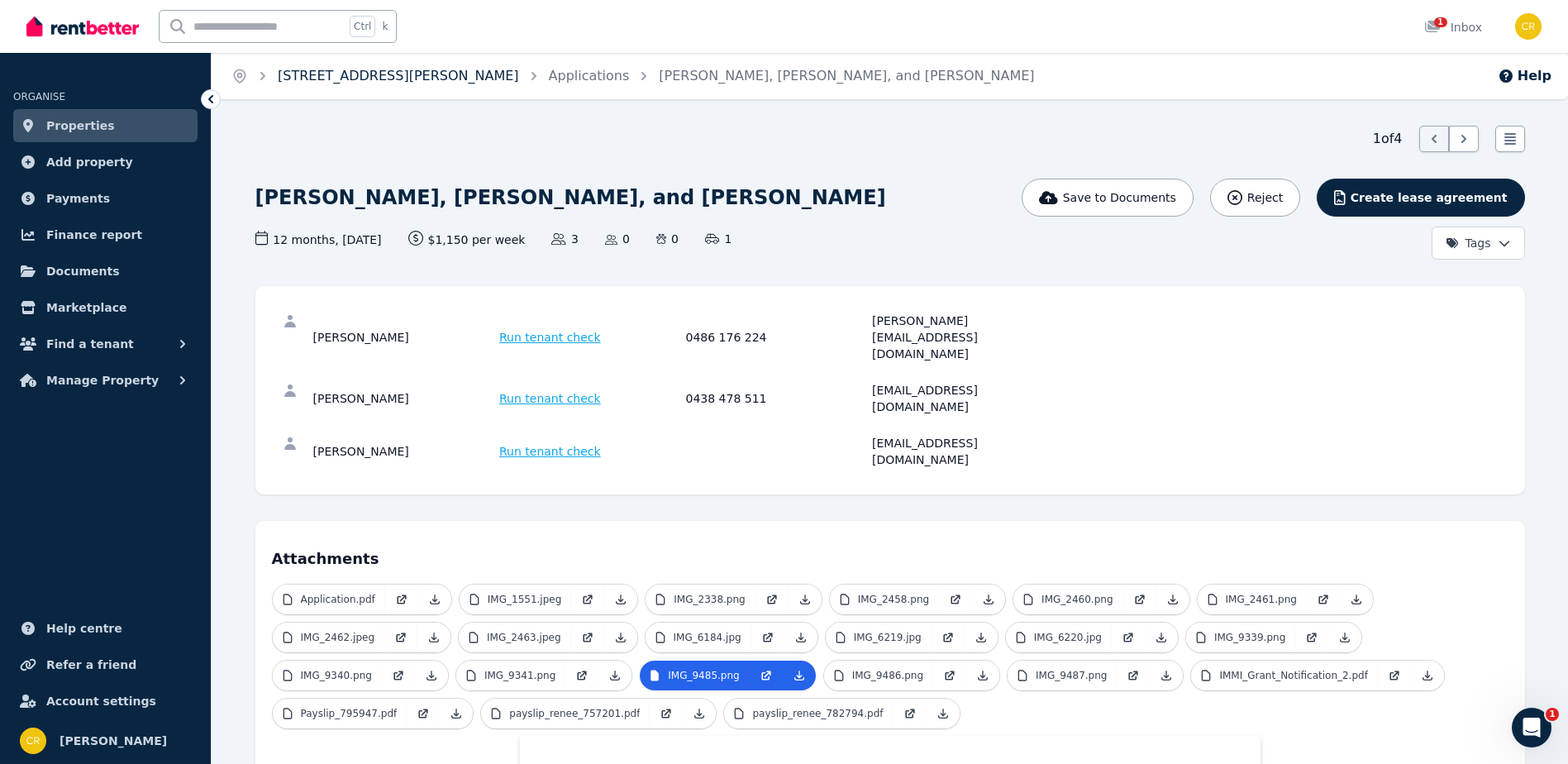
click at [342, 79] on link "[STREET_ADDRESS][PERSON_NAME]" at bounding box center [399, 75] width 241 height 15
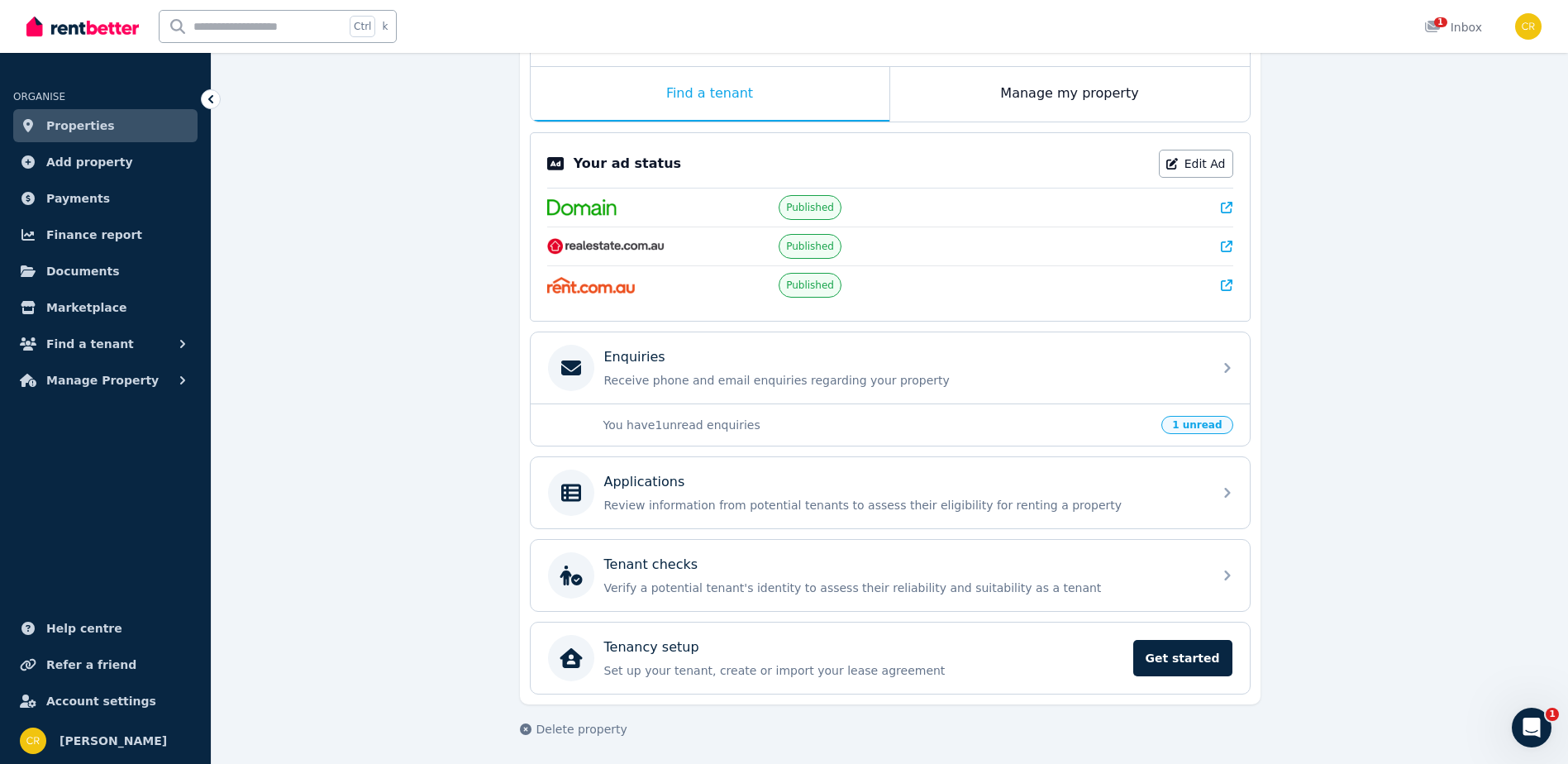
scroll to position [264, 0]
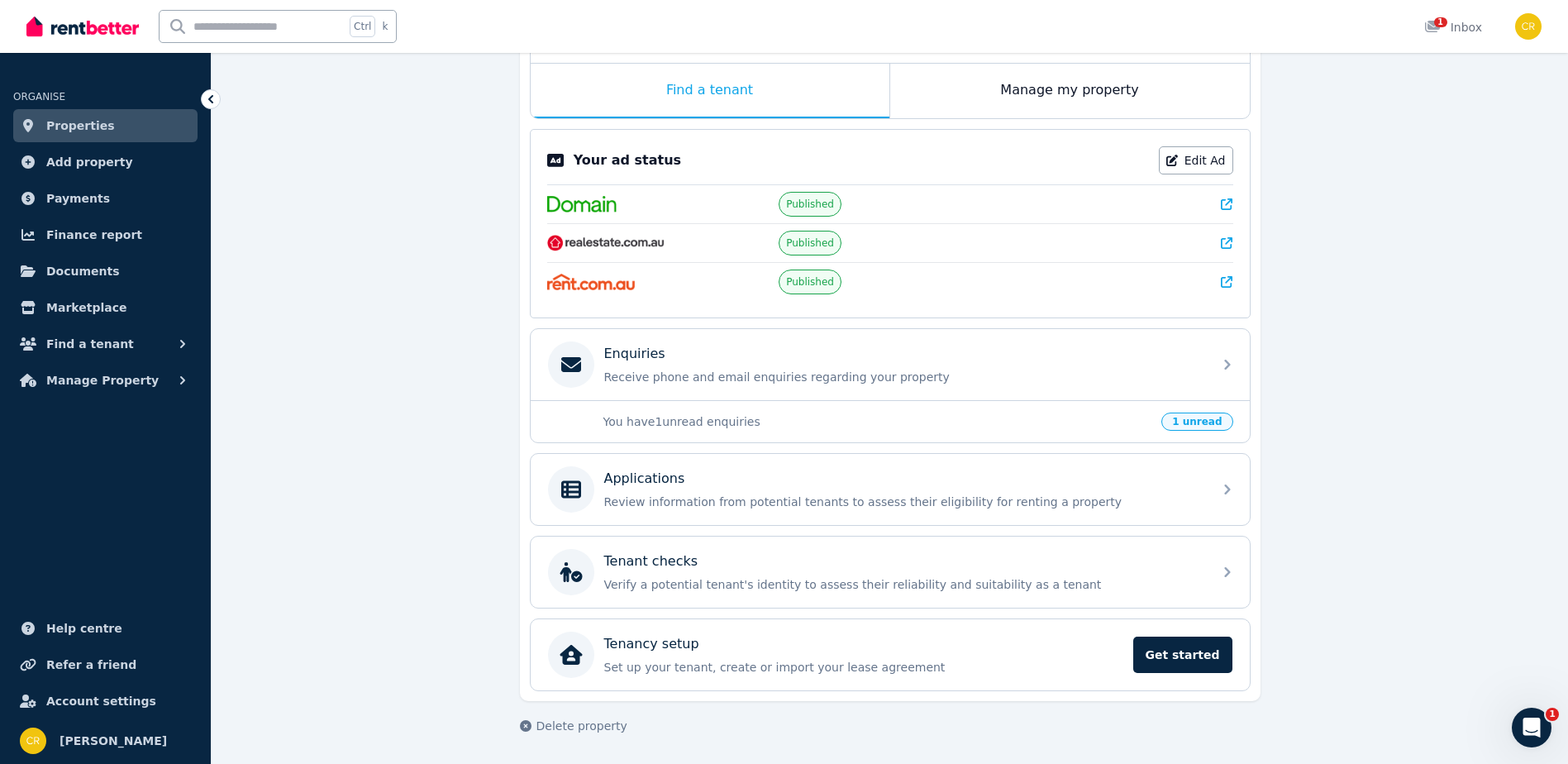
click at [639, 421] on p "You have 1 unread enquiries" at bounding box center [879, 421] width 549 height 16
click at [1189, 423] on span "1 unread" at bounding box center [1197, 421] width 71 height 18
click at [1206, 424] on span "1 unread" at bounding box center [1197, 421] width 71 height 18
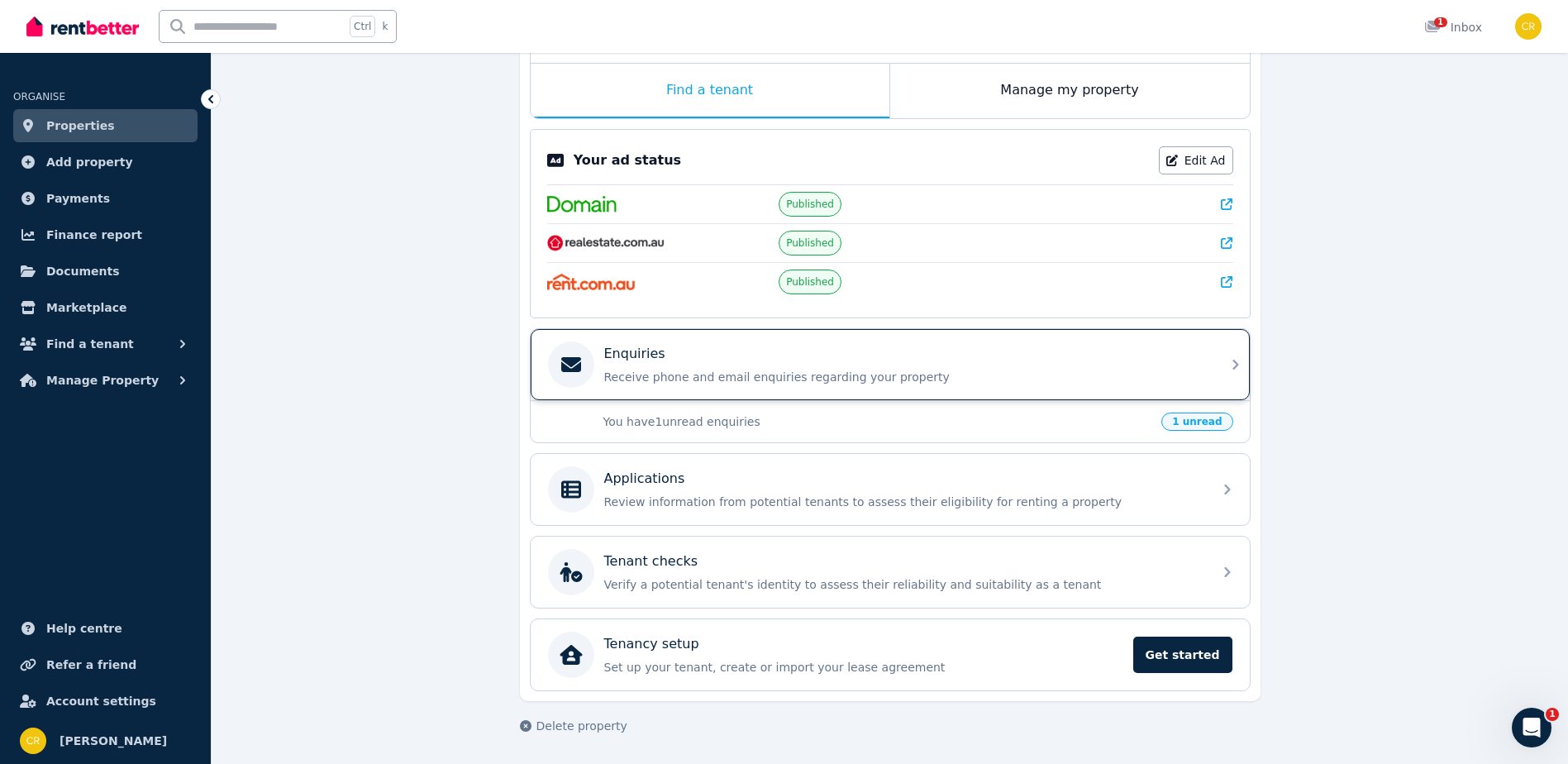
click at [662, 352] on div "Enquiries" at bounding box center [903, 354] width 599 height 20
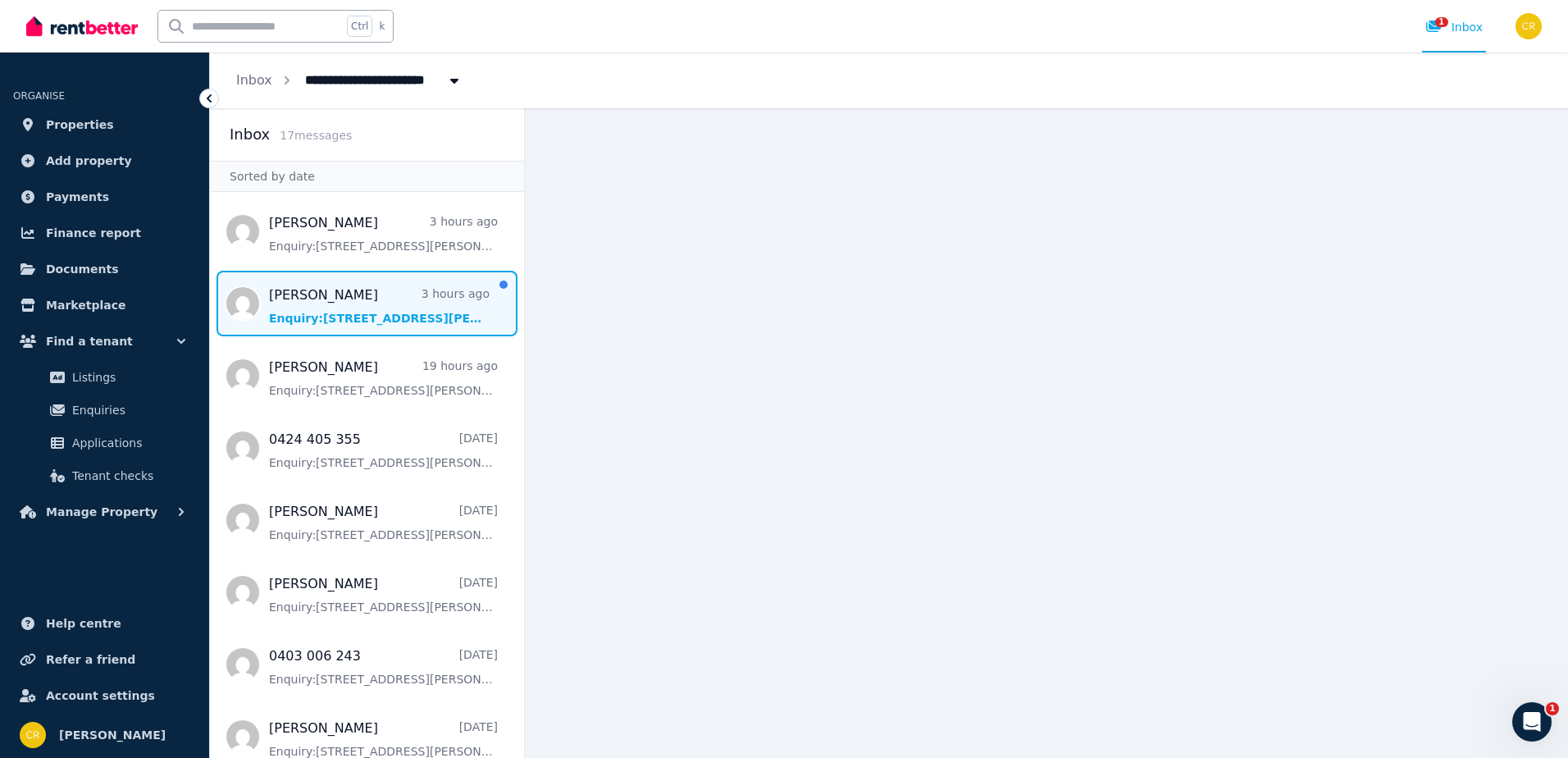
click at [297, 319] on span "Message list" at bounding box center [367, 303] width 314 height 65
